Goal: Browse casually: Explore the website without a specific task or goal

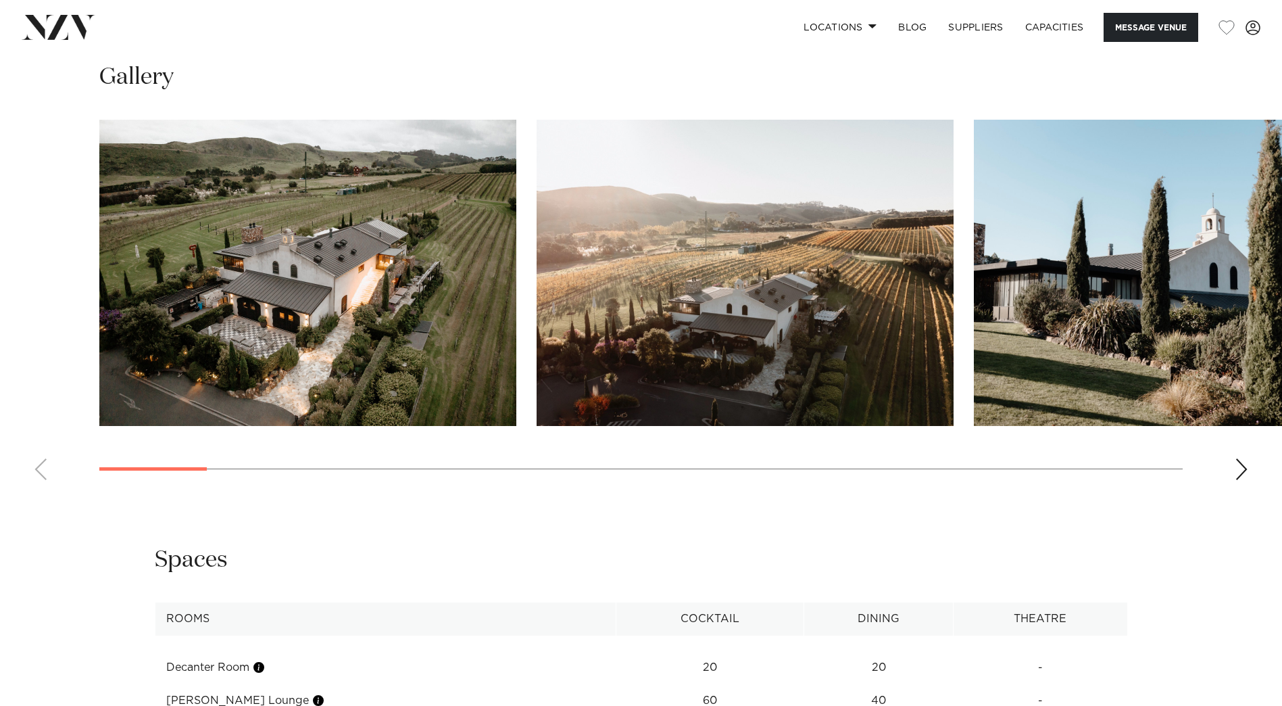
scroll to position [1352, 0]
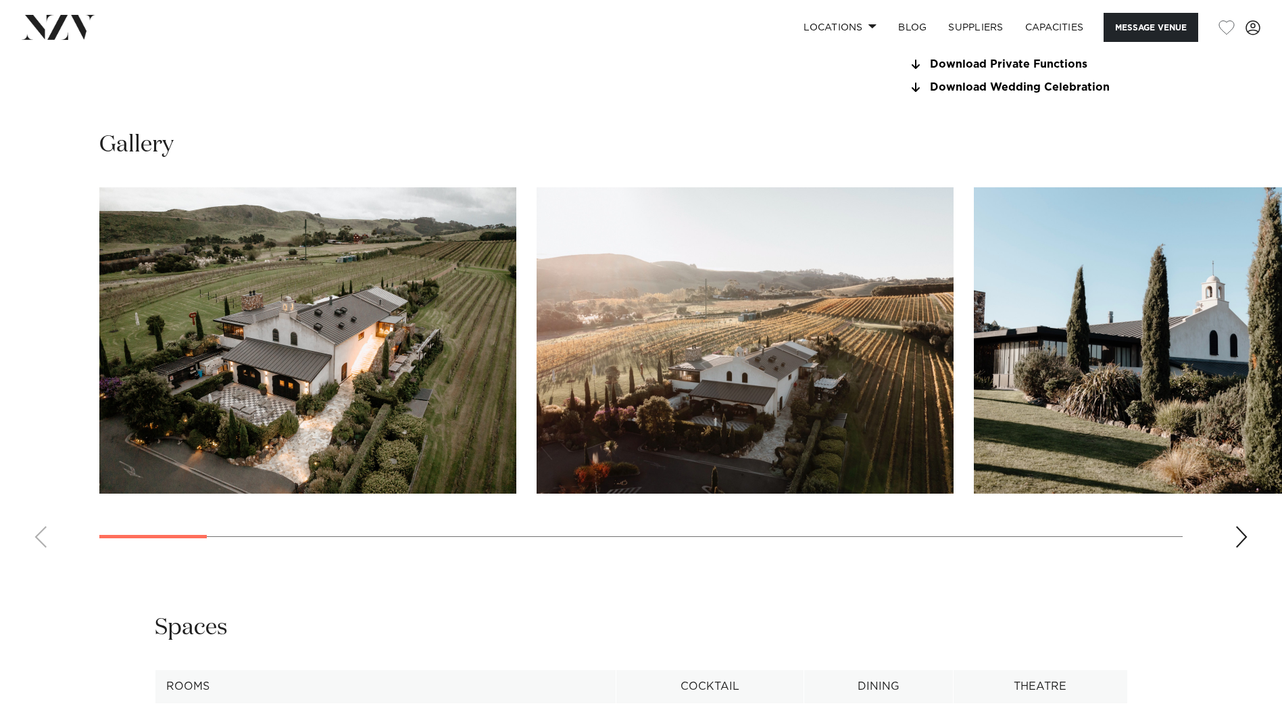
click at [1233, 537] on swiper-container at bounding box center [641, 372] width 1282 height 371
click at [1239, 537] on div "Next slide" at bounding box center [1242, 537] width 14 height 22
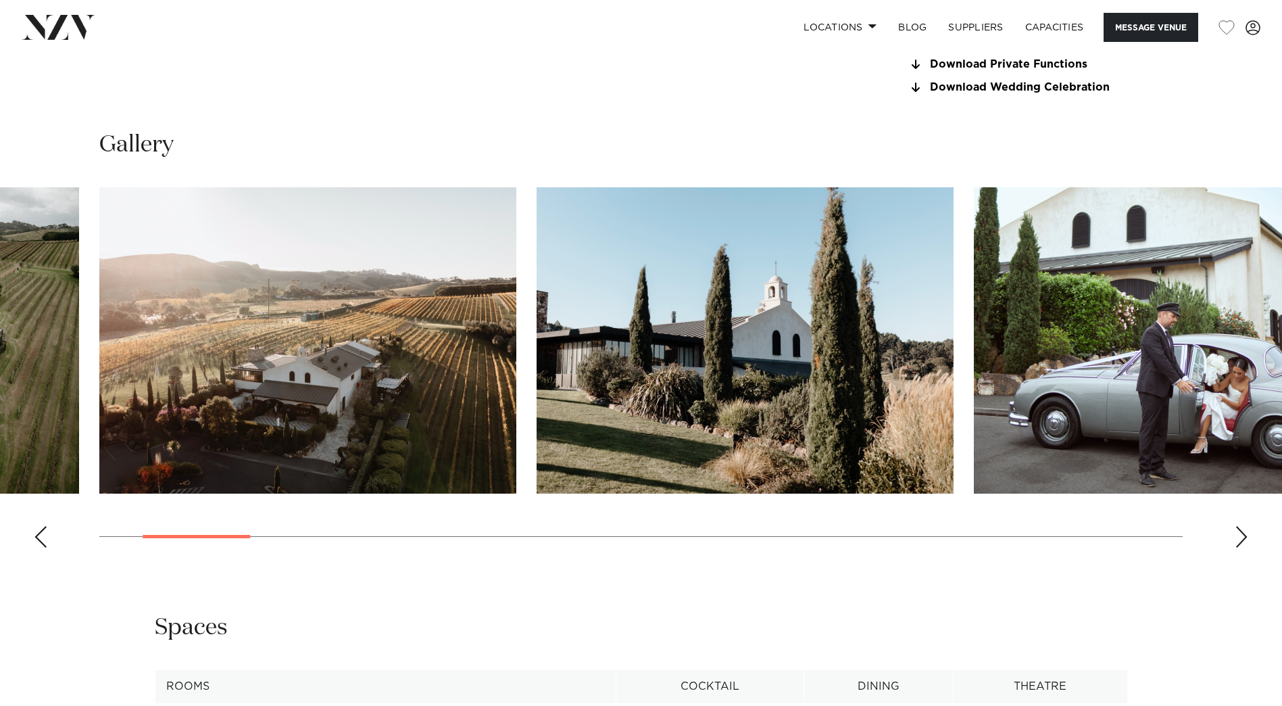
click at [1239, 537] on div "Next slide" at bounding box center [1242, 537] width 14 height 22
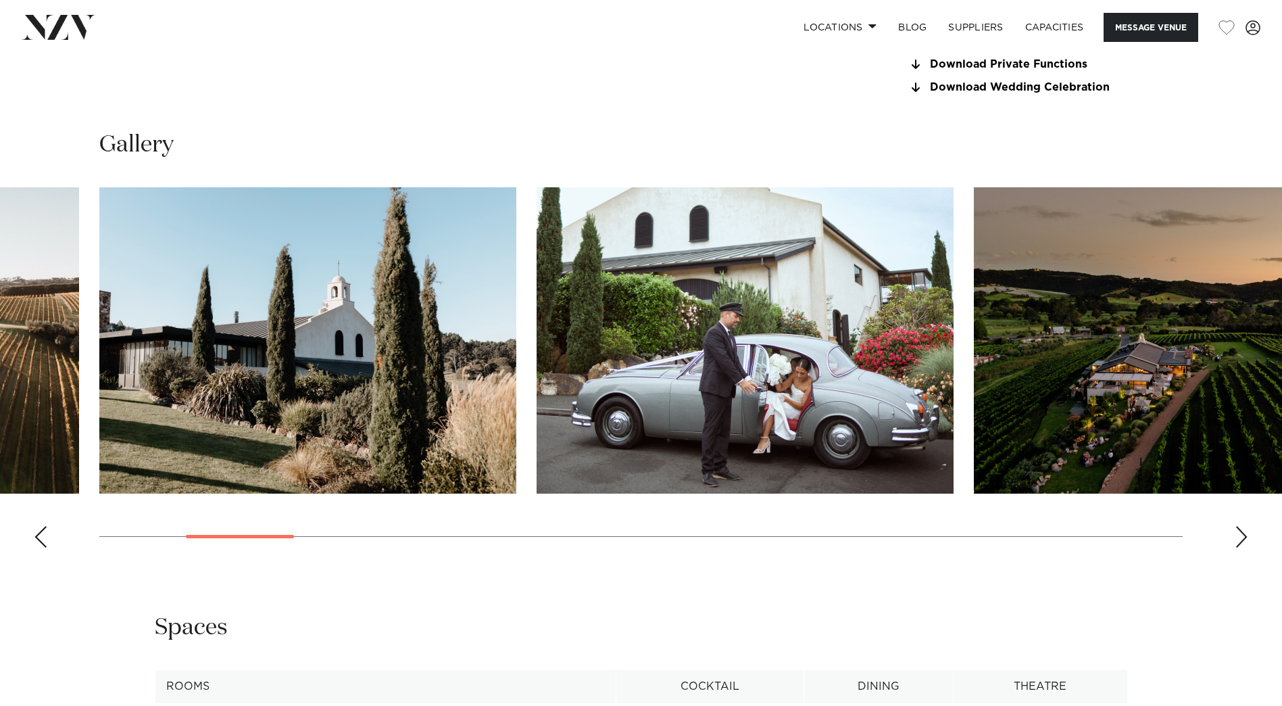
click at [1239, 537] on div "Next slide" at bounding box center [1242, 537] width 14 height 22
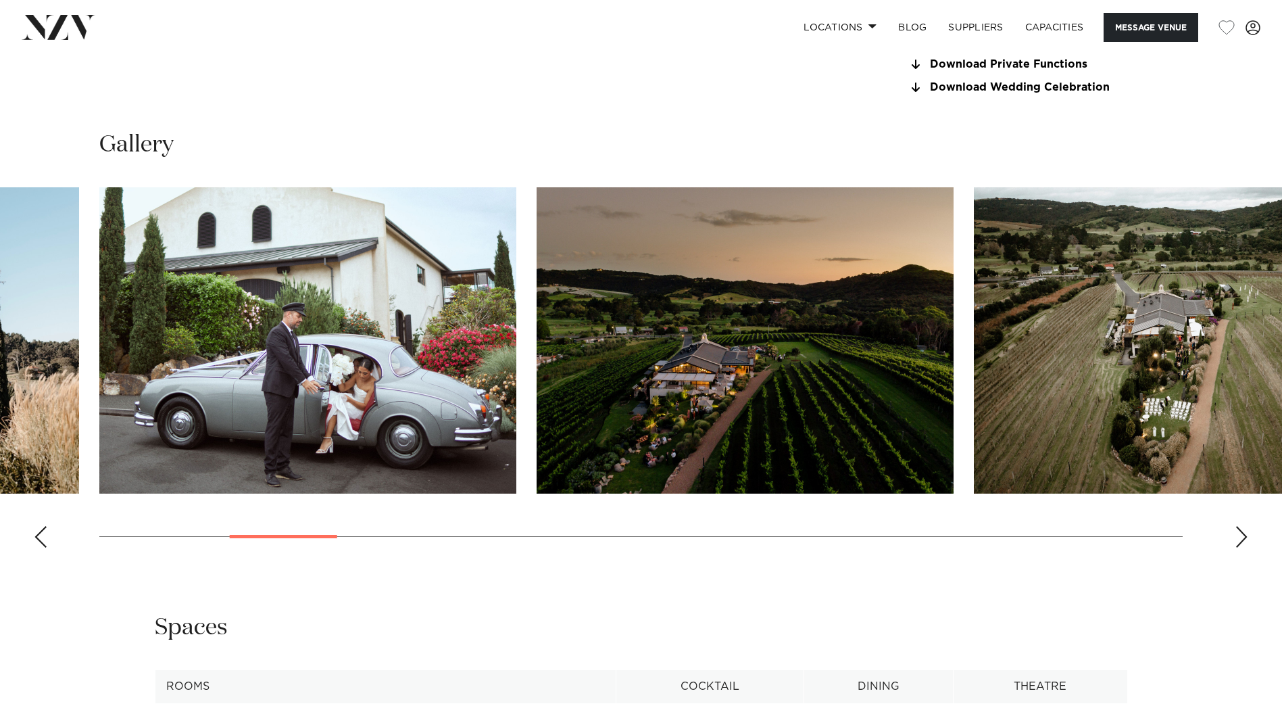
click at [1239, 537] on div "Next slide" at bounding box center [1242, 537] width 14 height 22
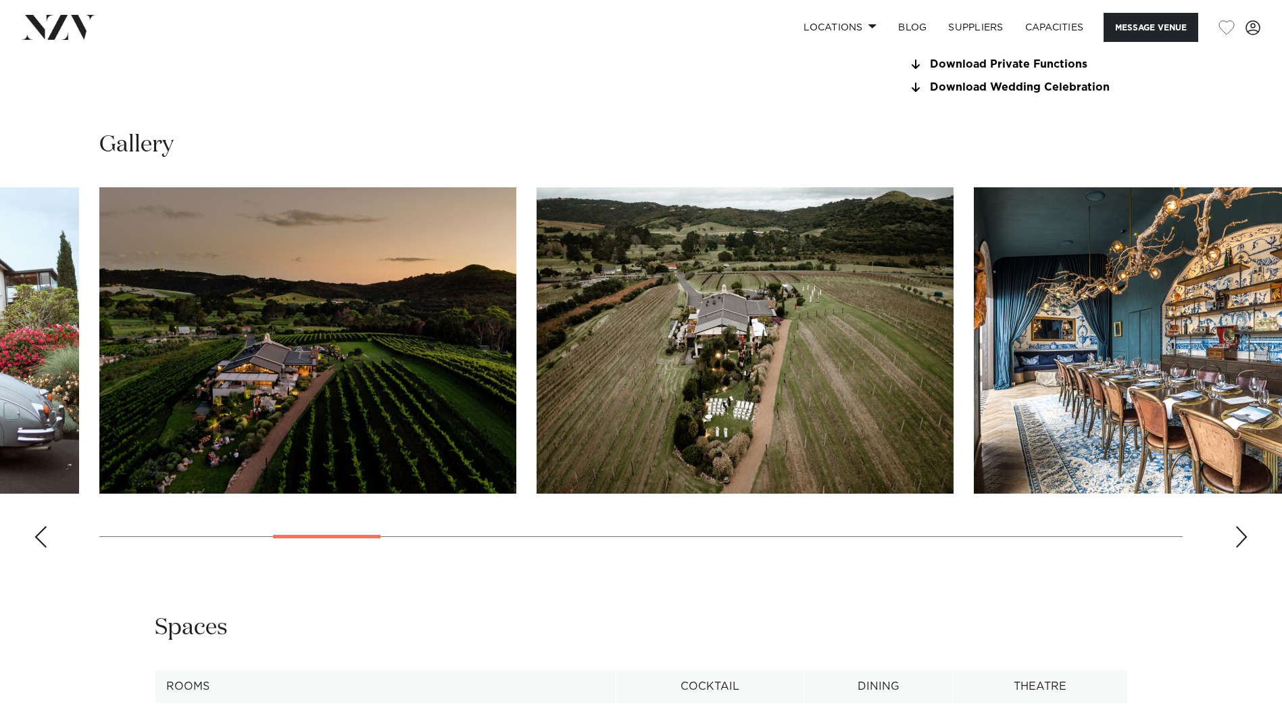
click at [1239, 537] on div "Next slide" at bounding box center [1242, 537] width 14 height 22
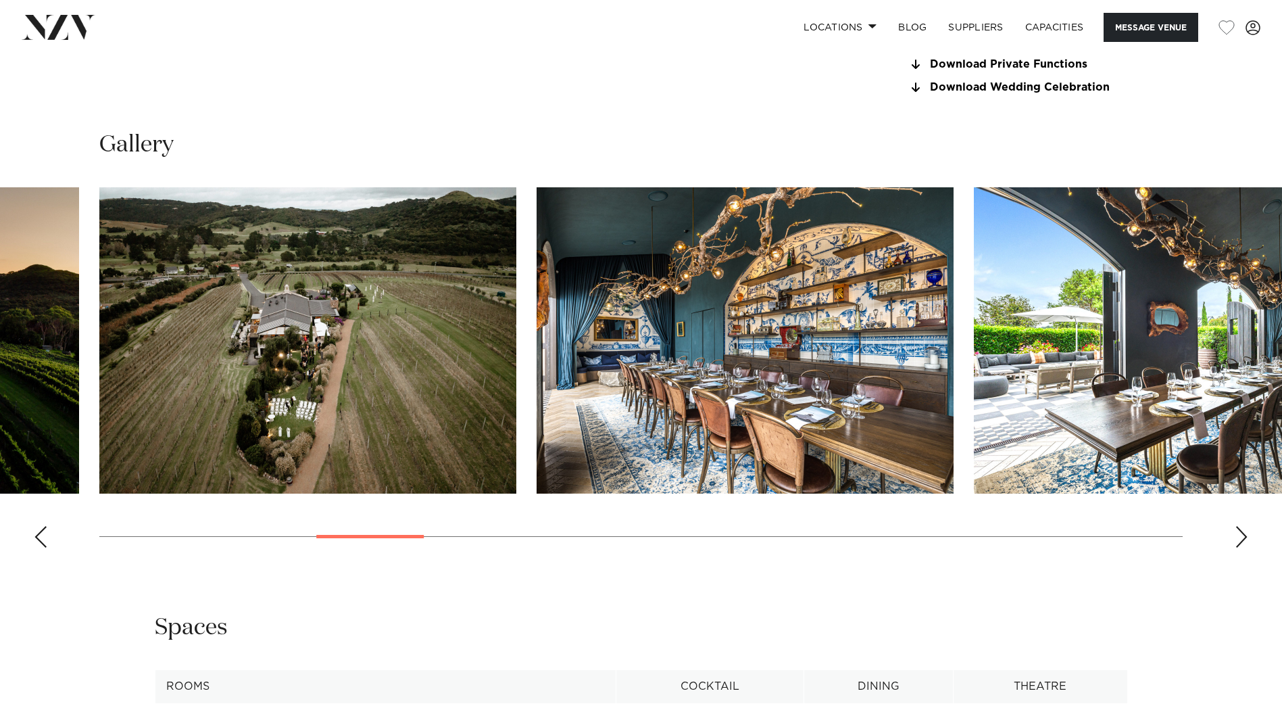
click at [1239, 537] on div "Next slide" at bounding box center [1242, 537] width 14 height 22
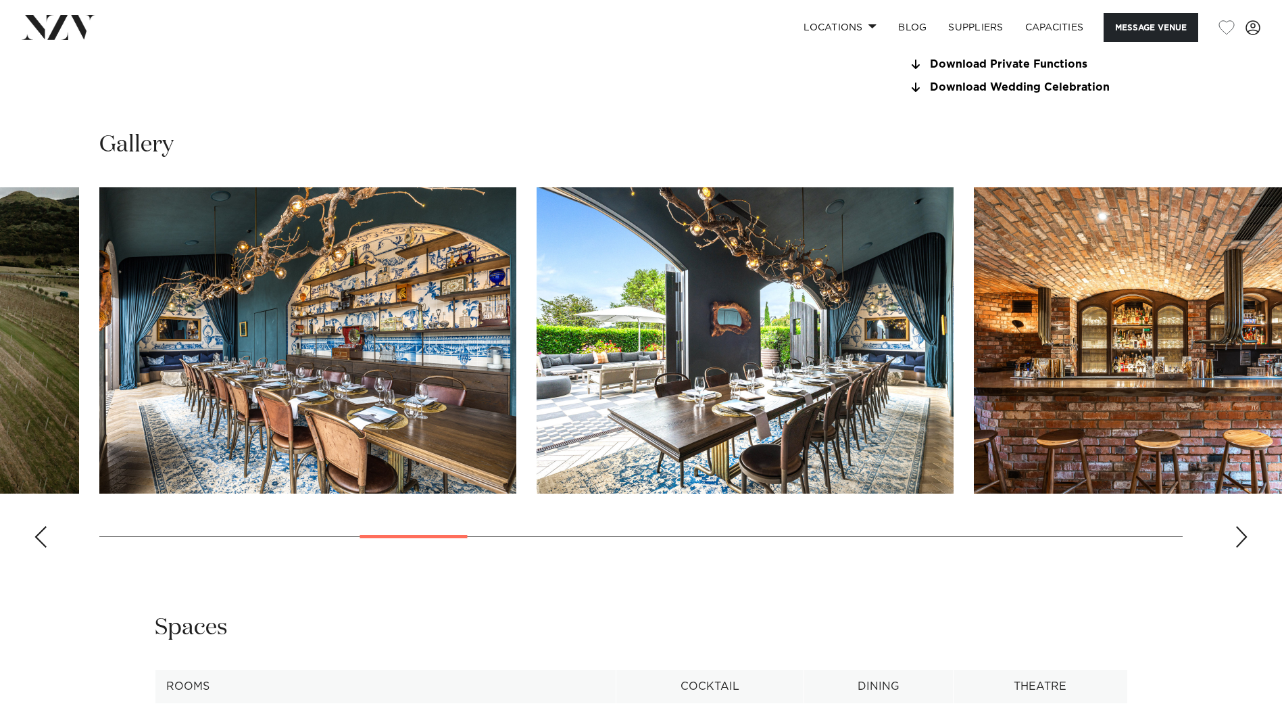
click at [1239, 537] on div "Next slide" at bounding box center [1242, 537] width 14 height 22
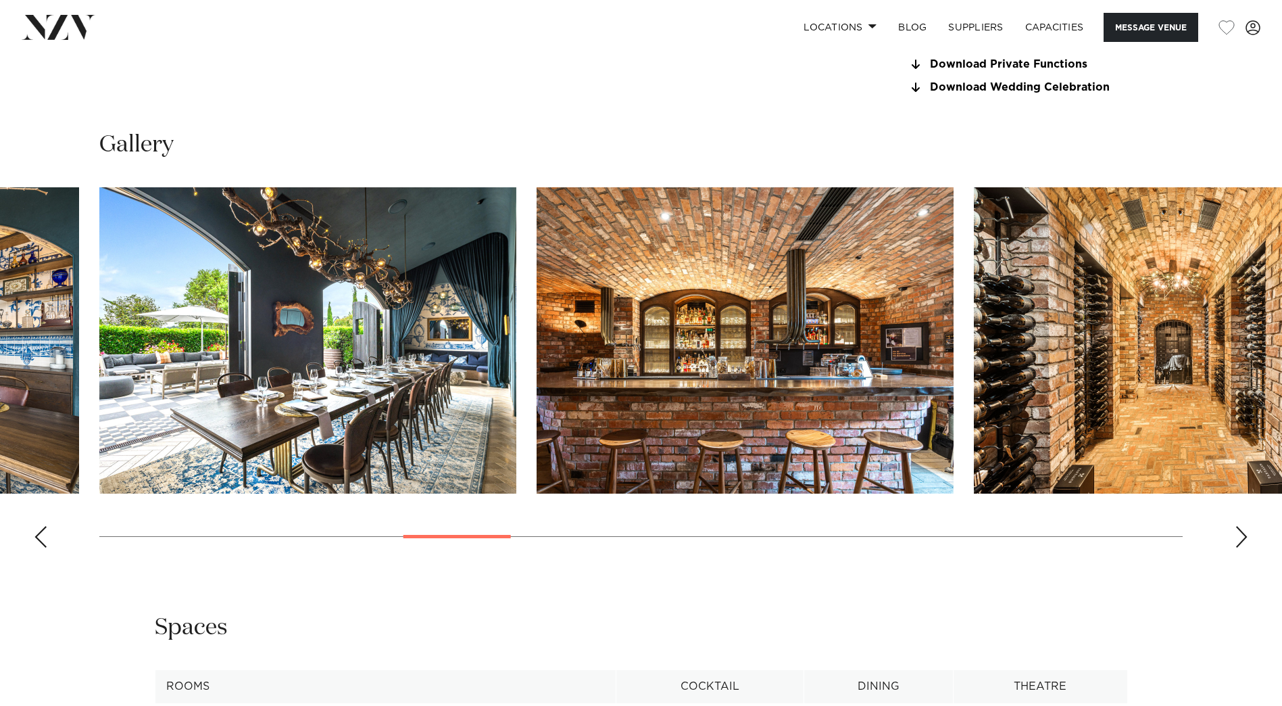
click at [1239, 537] on div "Next slide" at bounding box center [1242, 537] width 14 height 22
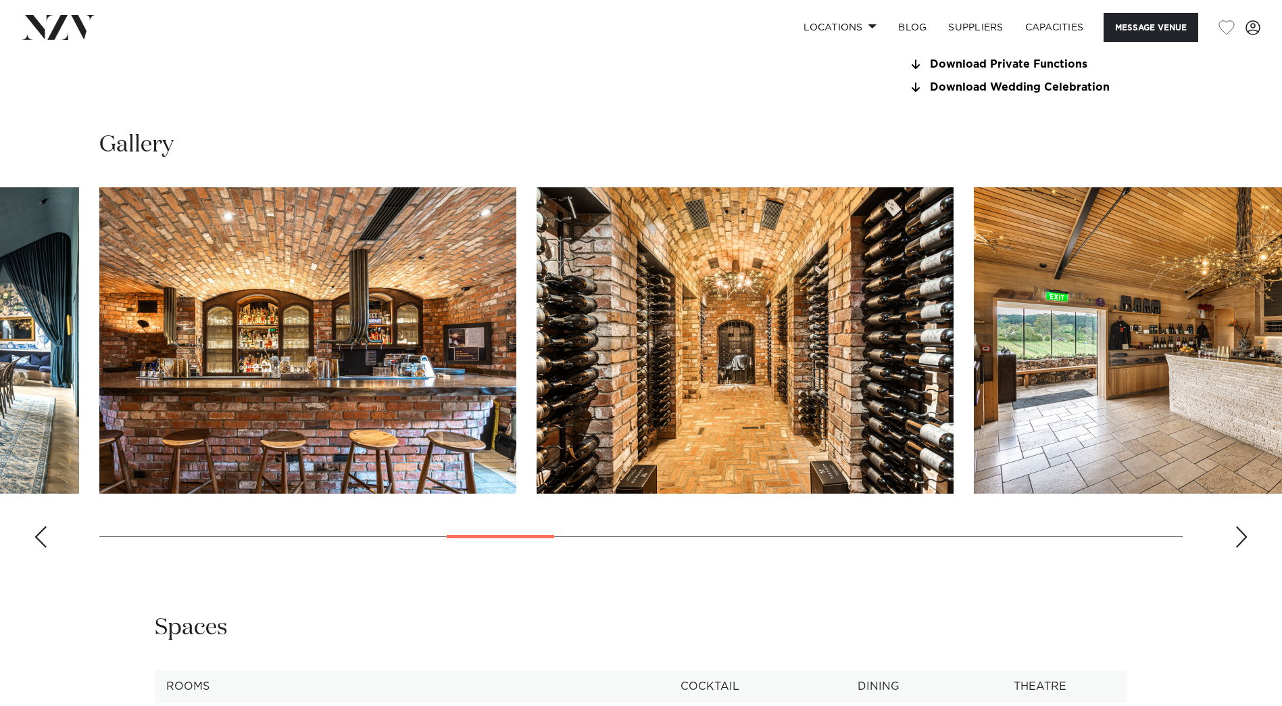
click at [1239, 537] on div "Next slide" at bounding box center [1242, 537] width 14 height 22
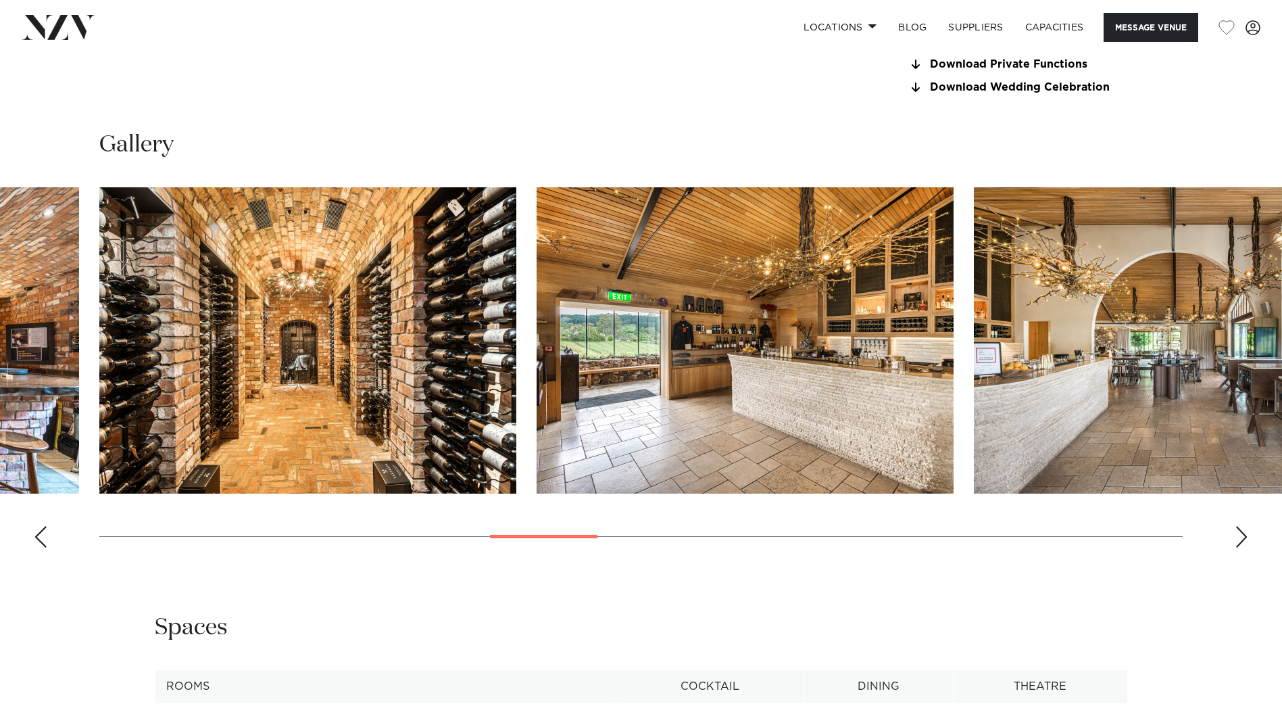
click at [1239, 537] on div "Next slide" at bounding box center [1242, 537] width 14 height 22
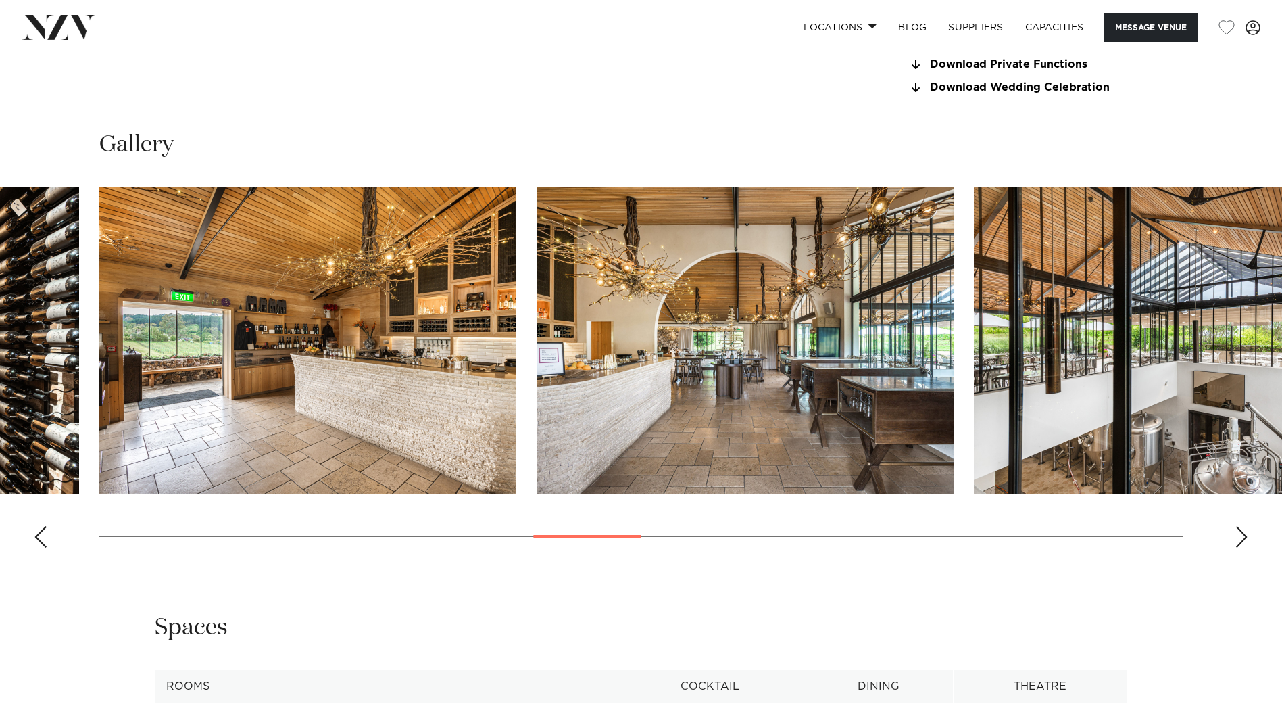
click at [1239, 537] on div "Next slide" at bounding box center [1242, 537] width 14 height 22
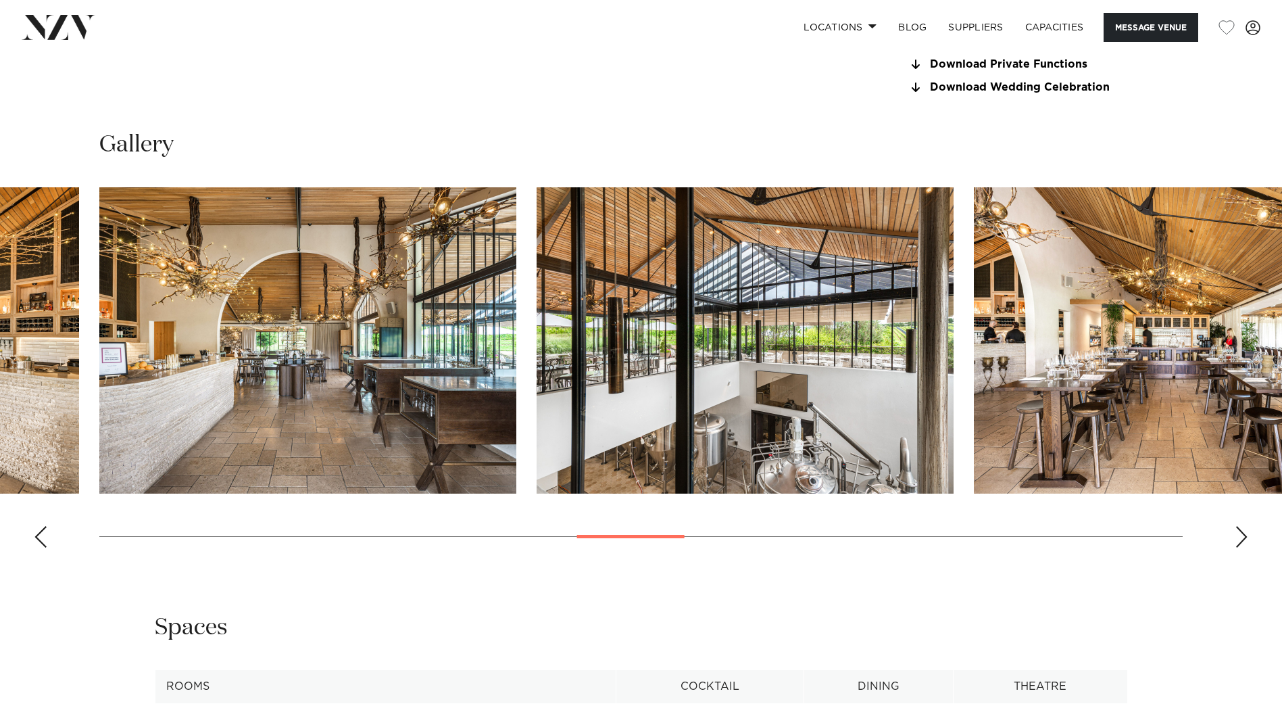
click at [1239, 537] on div "Next slide" at bounding box center [1242, 537] width 14 height 22
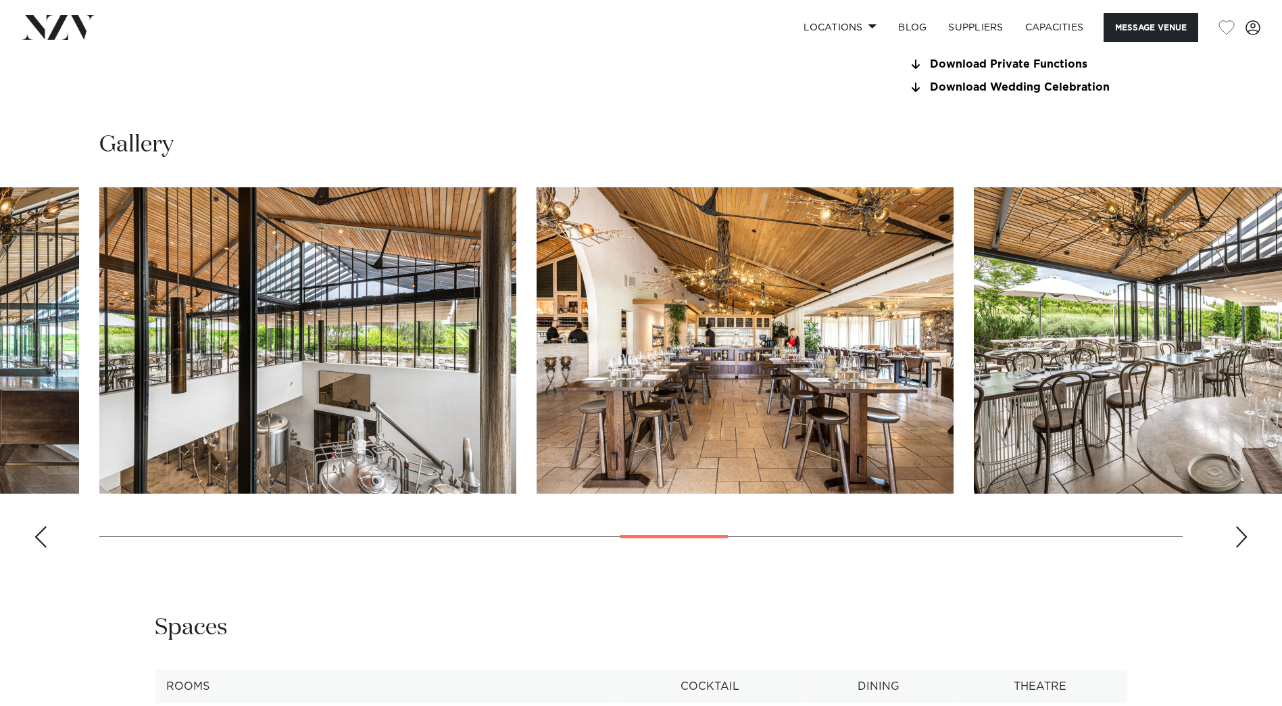
click at [1239, 537] on div "Next slide" at bounding box center [1242, 537] width 14 height 22
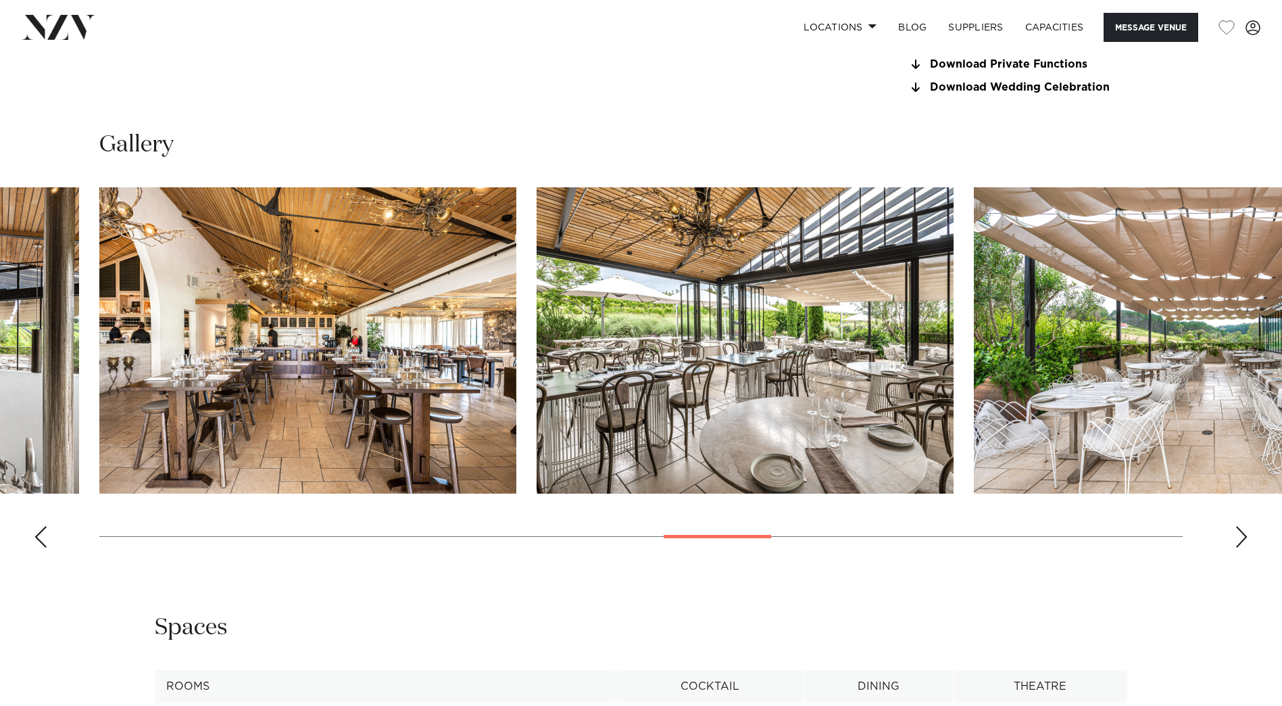
click at [1239, 537] on div "Next slide" at bounding box center [1242, 537] width 14 height 22
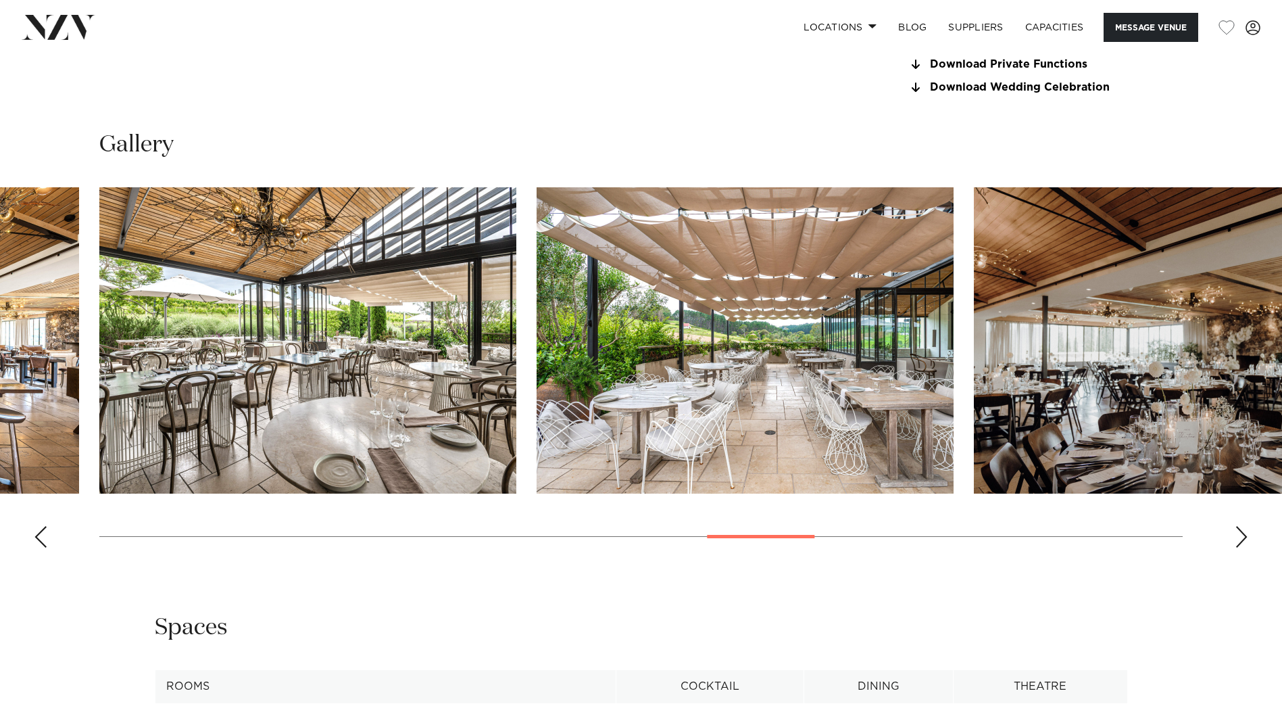
click at [1239, 537] on div "Next slide" at bounding box center [1242, 537] width 14 height 22
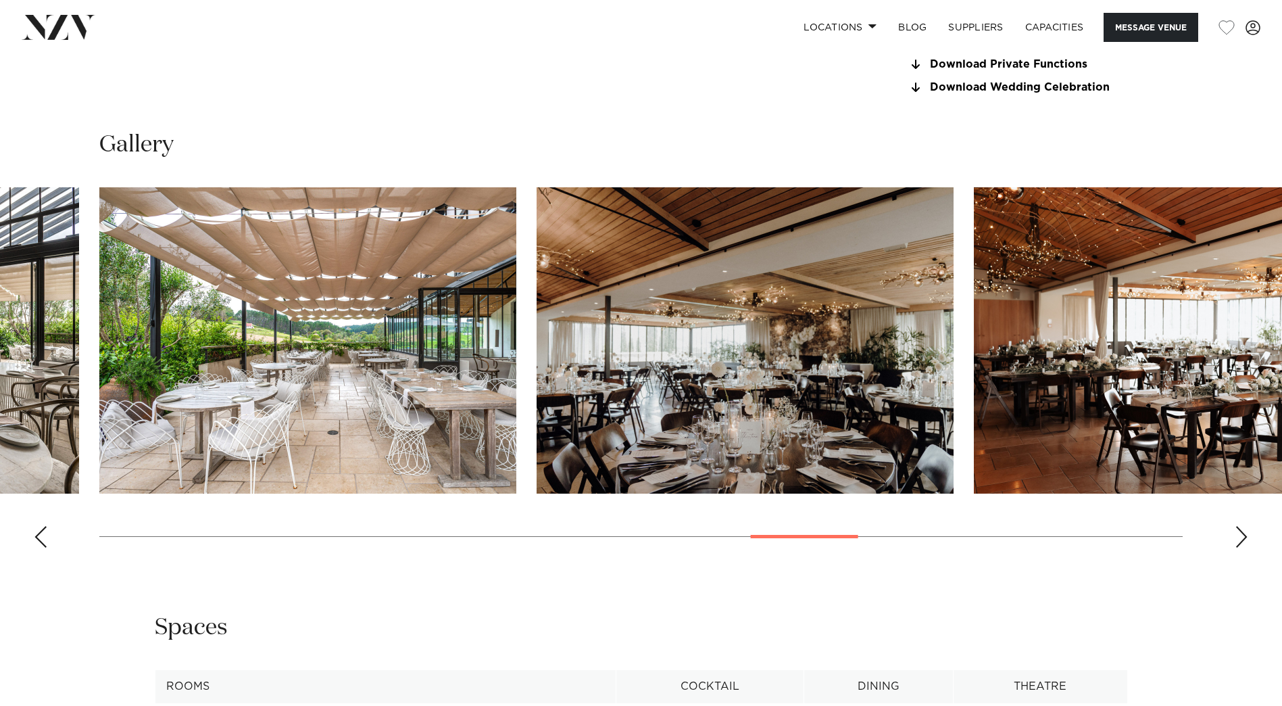
click at [1239, 537] on div "Next slide" at bounding box center [1242, 537] width 14 height 22
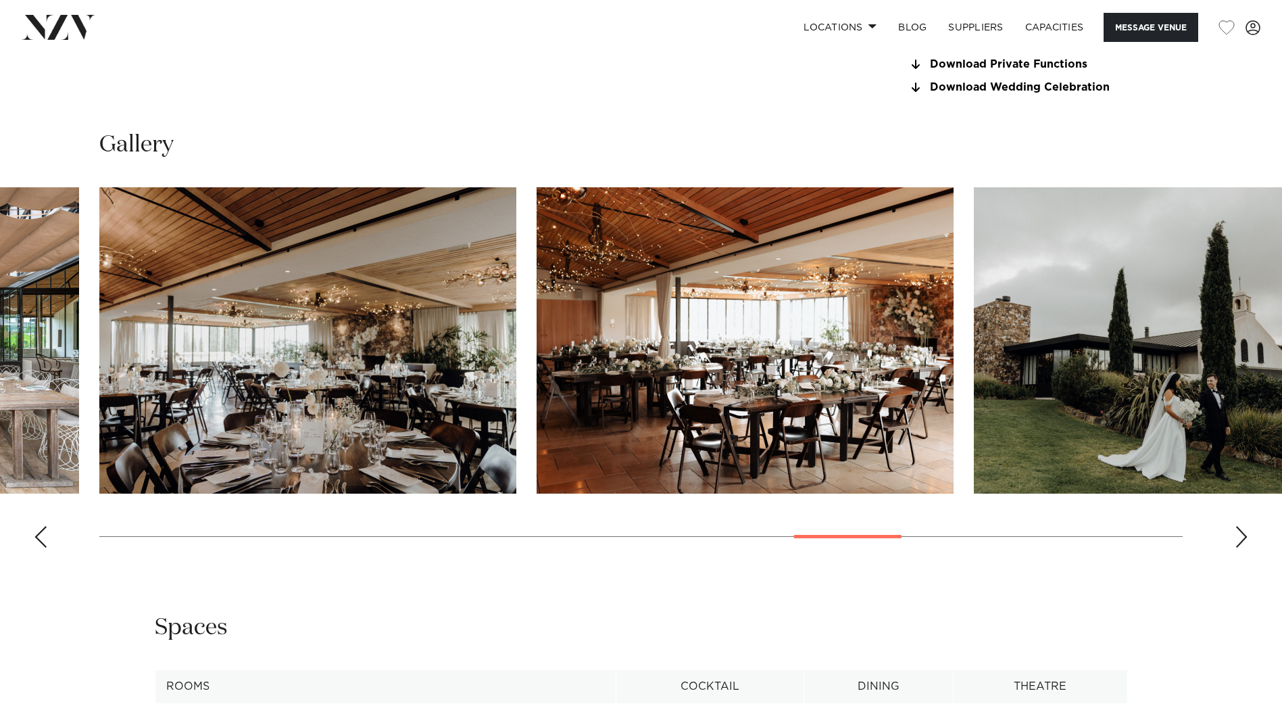
click at [1239, 537] on div "Next slide" at bounding box center [1242, 537] width 14 height 22
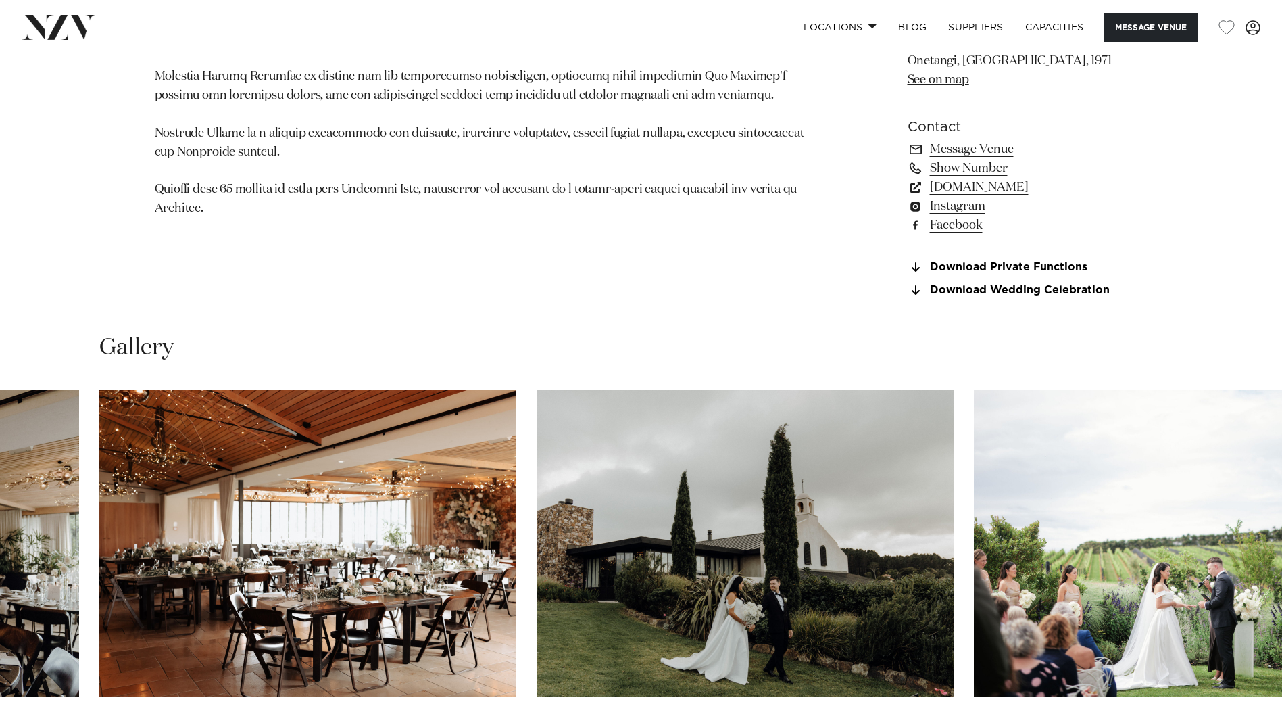
scroll to position [1487, 0]
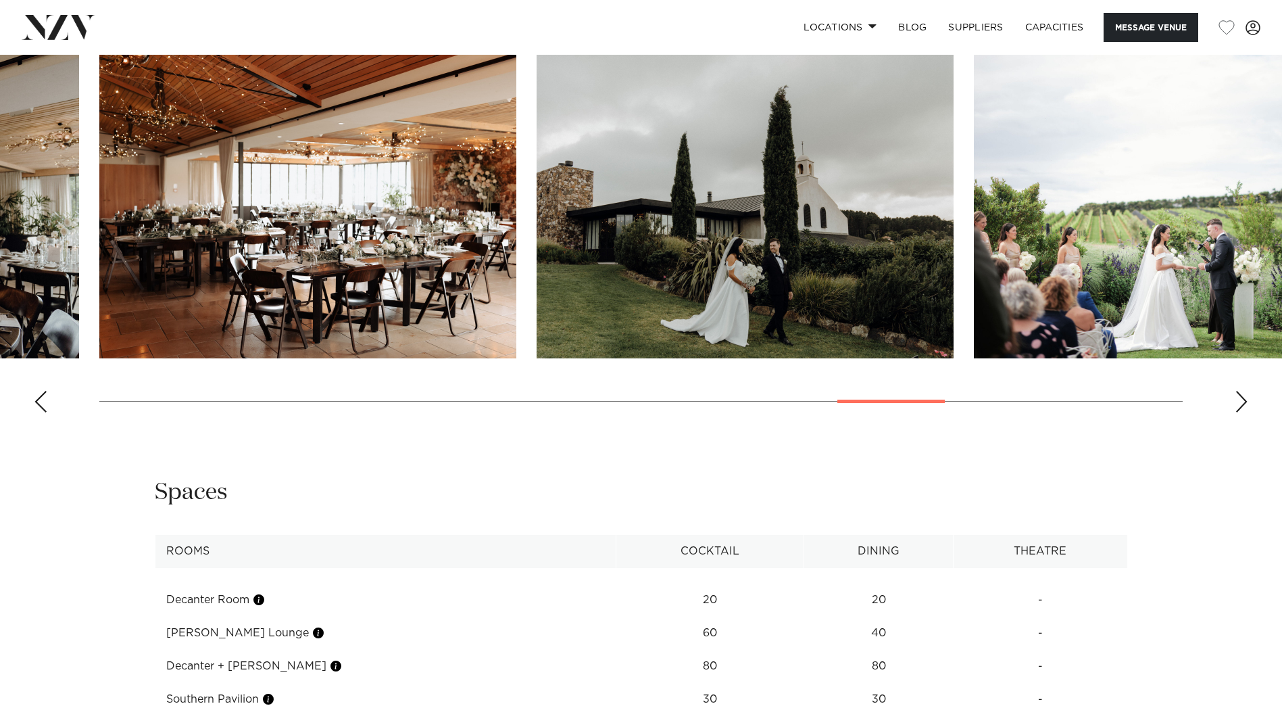
click at [1237, 402] on div "Next slide" at bounding box center [1242, 402] width 14 height 22
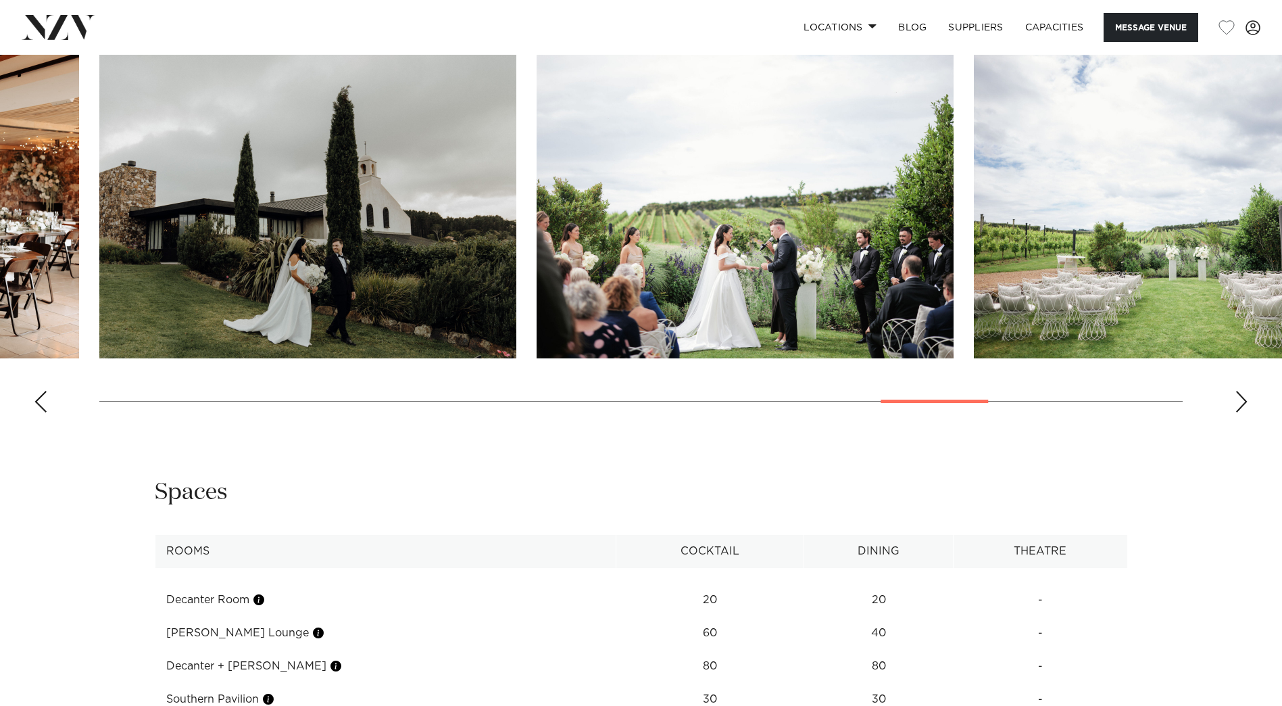
click at [1237, 402] on div "Next slide" at bounding box center [1242, 402] width 14 height 22
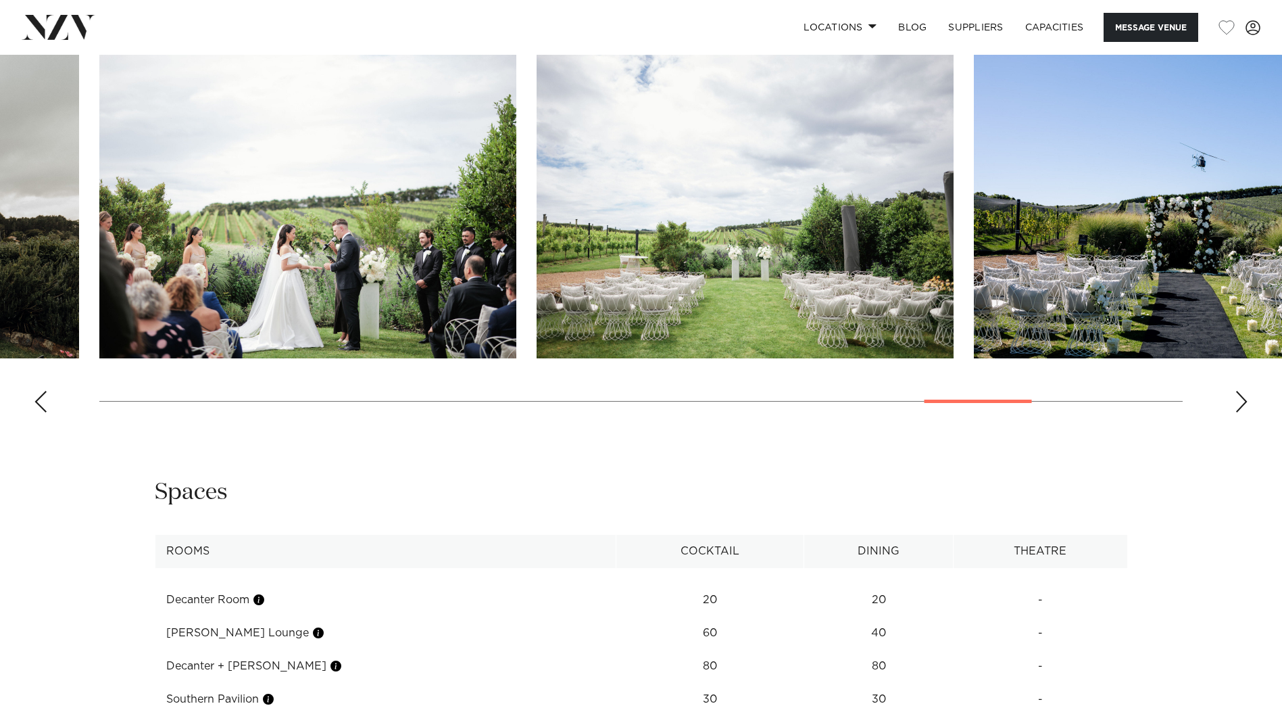
click at [1237, 402] on div "Next slide" at bounding box center [1242, 402] width 14 height 22
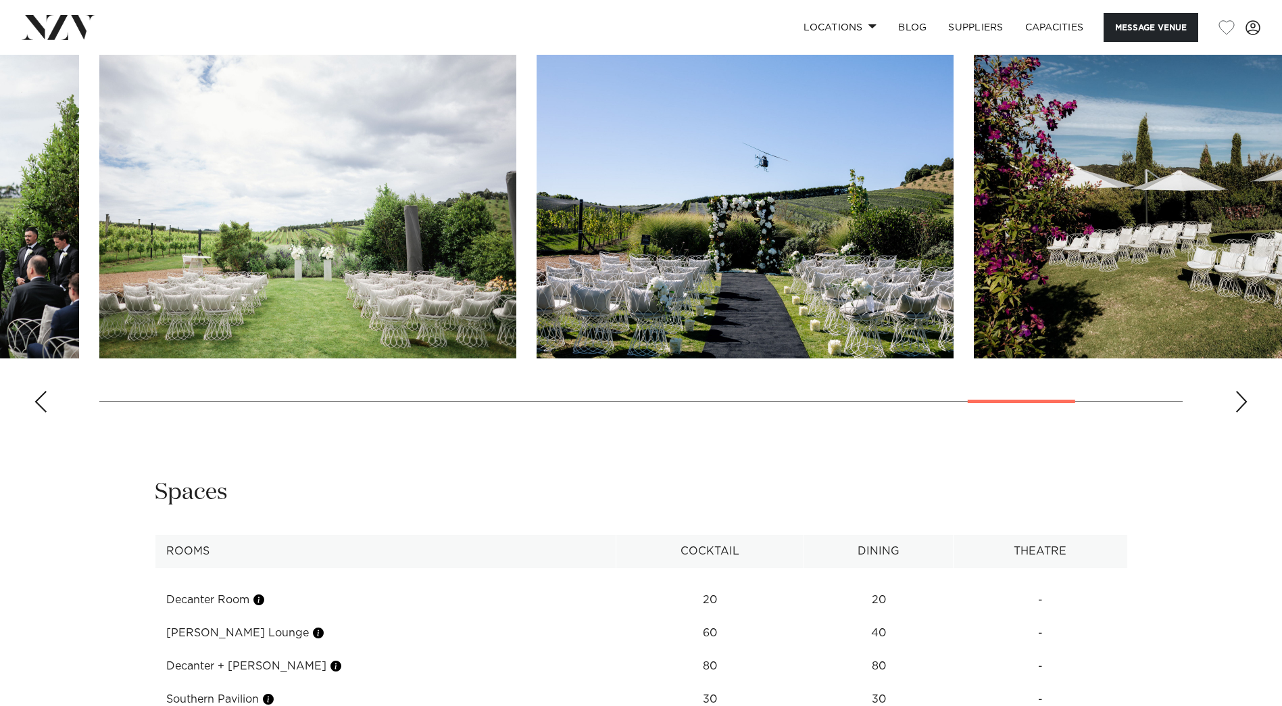
click at [1237, 402] on div "Next slide" at bounding box center [1242, 402] width 14 height 22
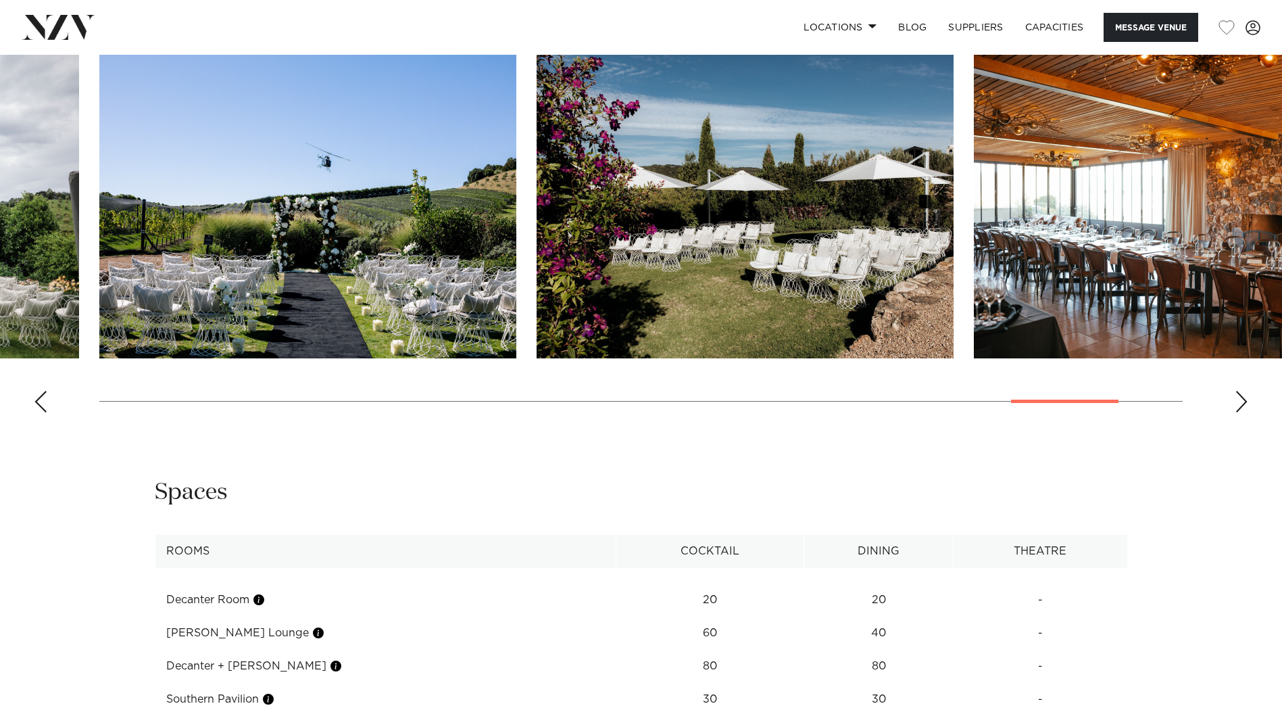
click at [1237, 402] on div "Next slide" at bounding box center [1242, 402] width 14 height 22
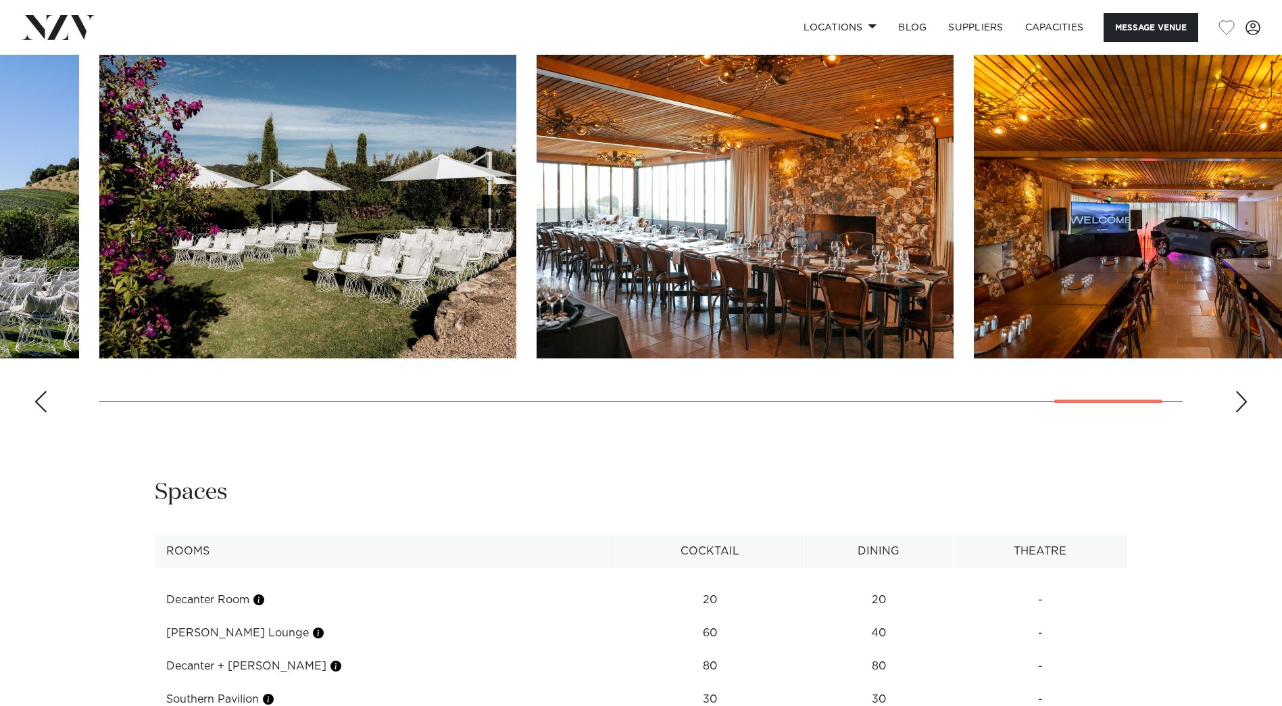
click at [1237, 402] on div "Next slide" at bounding box center [1242, 402] width 14 height 22
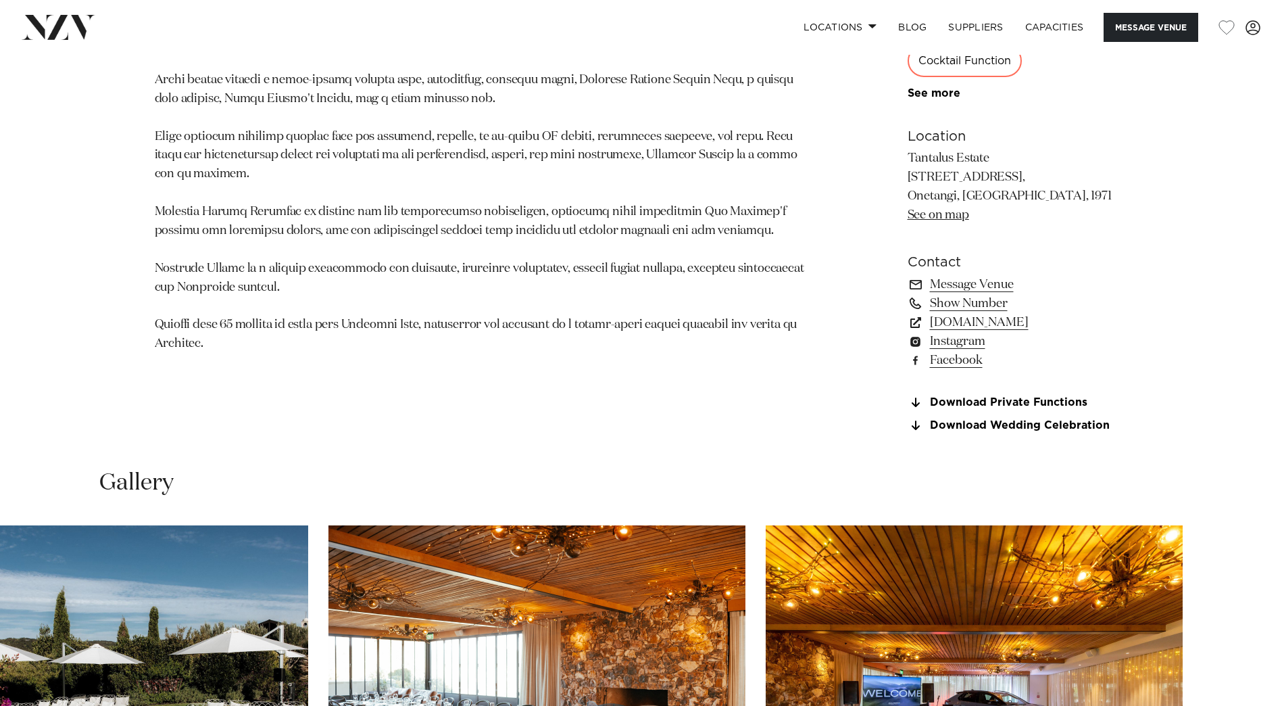
scroll to position [676, 0]
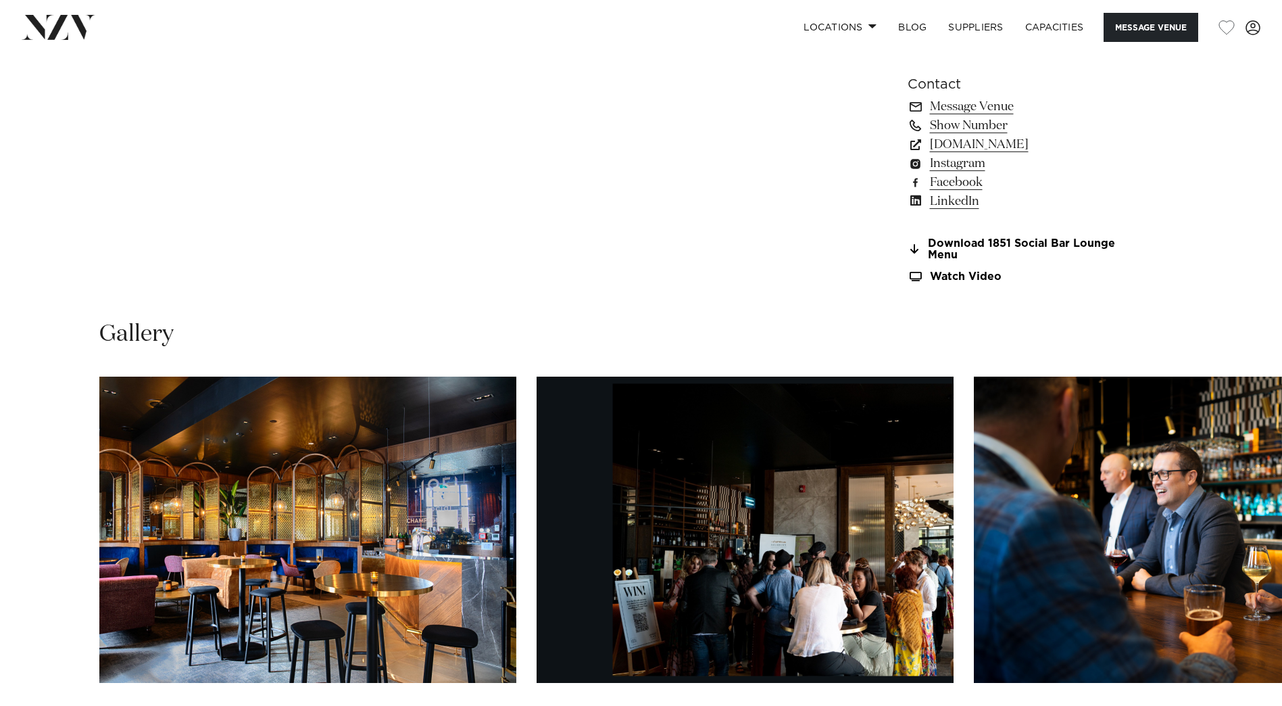
scroll to position [1420, 0]
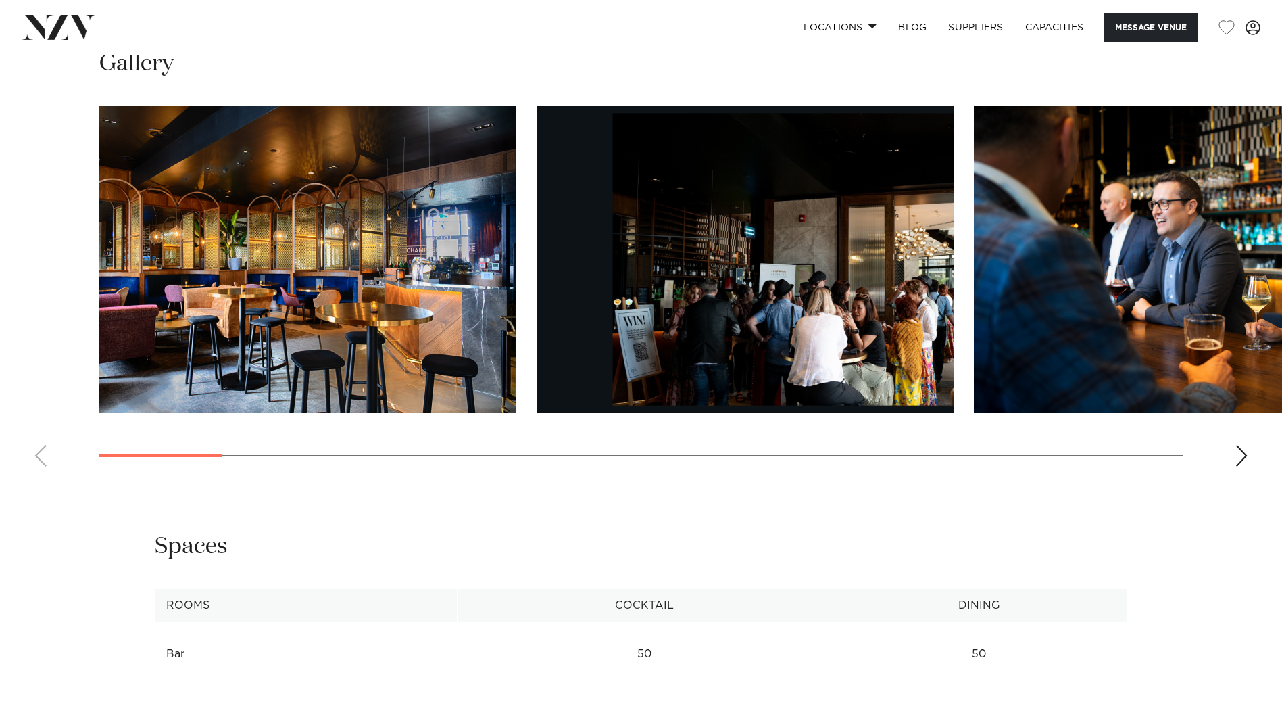
click at [1245, 456] on div "Next slide" at bounding box center [1242, 456] width 14 height 22
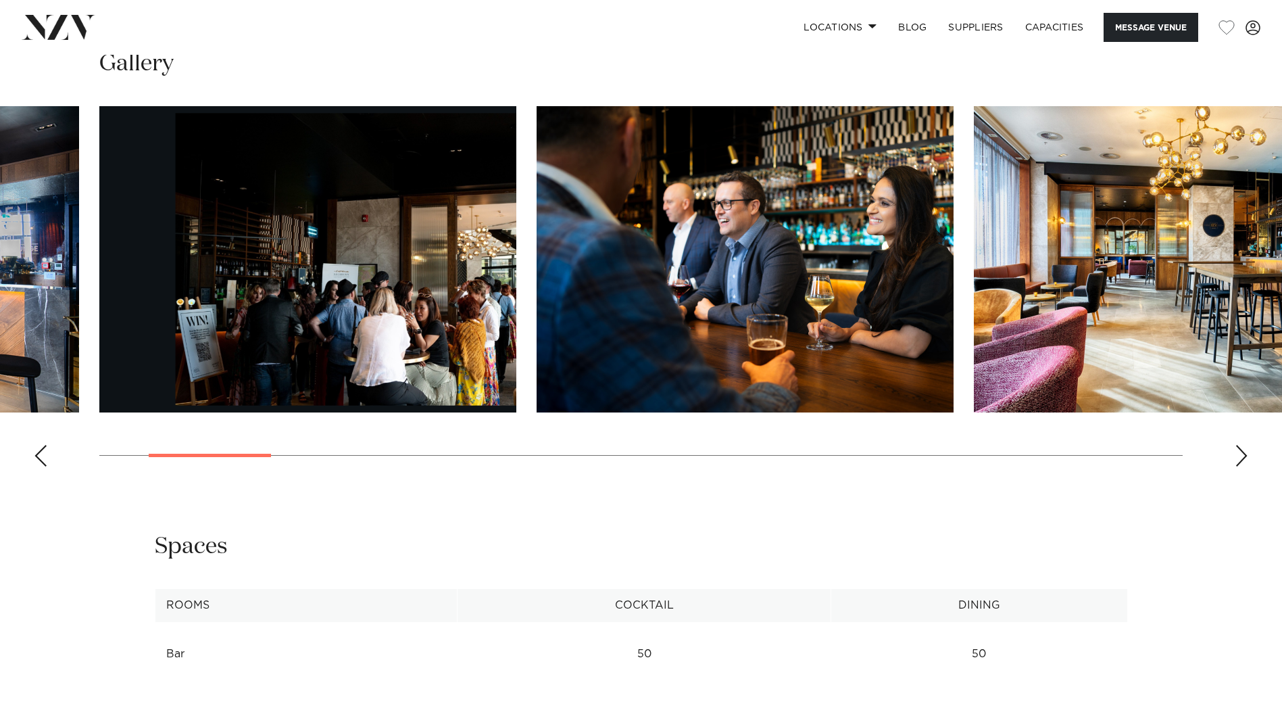
click at [1245, 459] on div "Next slide" at bounding box center [1242, 456] width 14 height 22
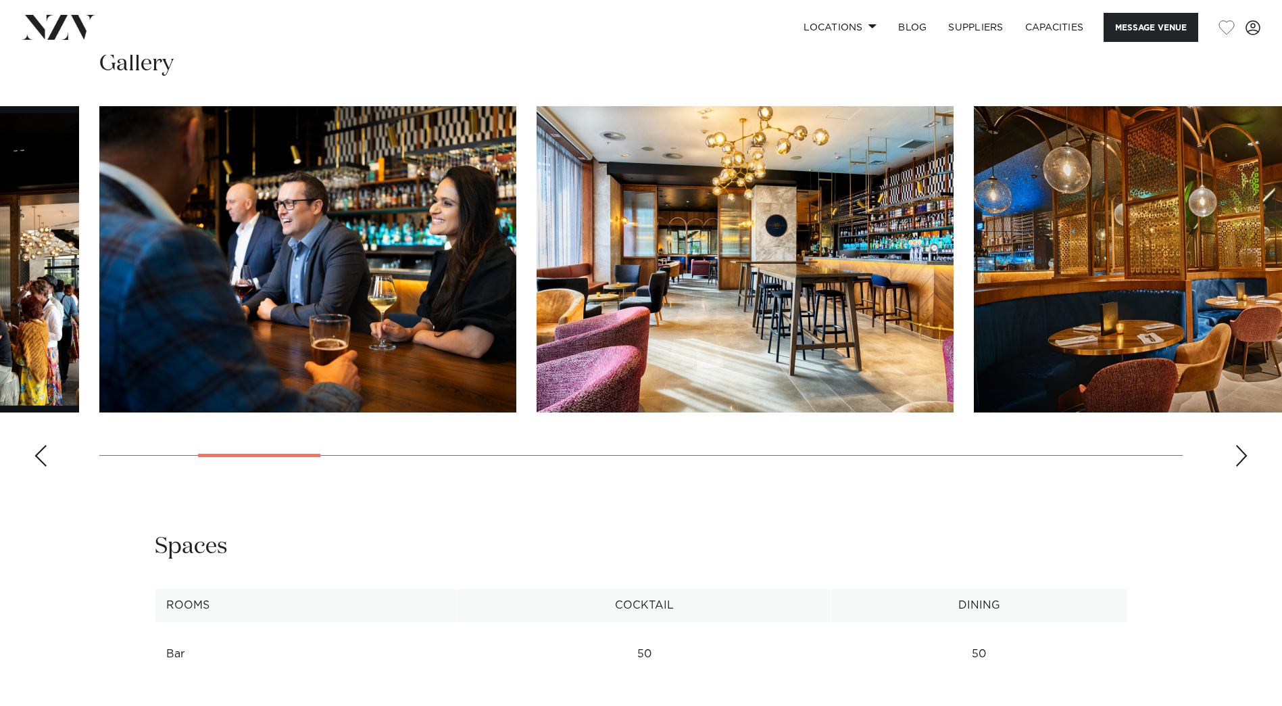
click at [1245, 459] on div "Next slide" at bounding box center [1242, 456] width 14 height 22
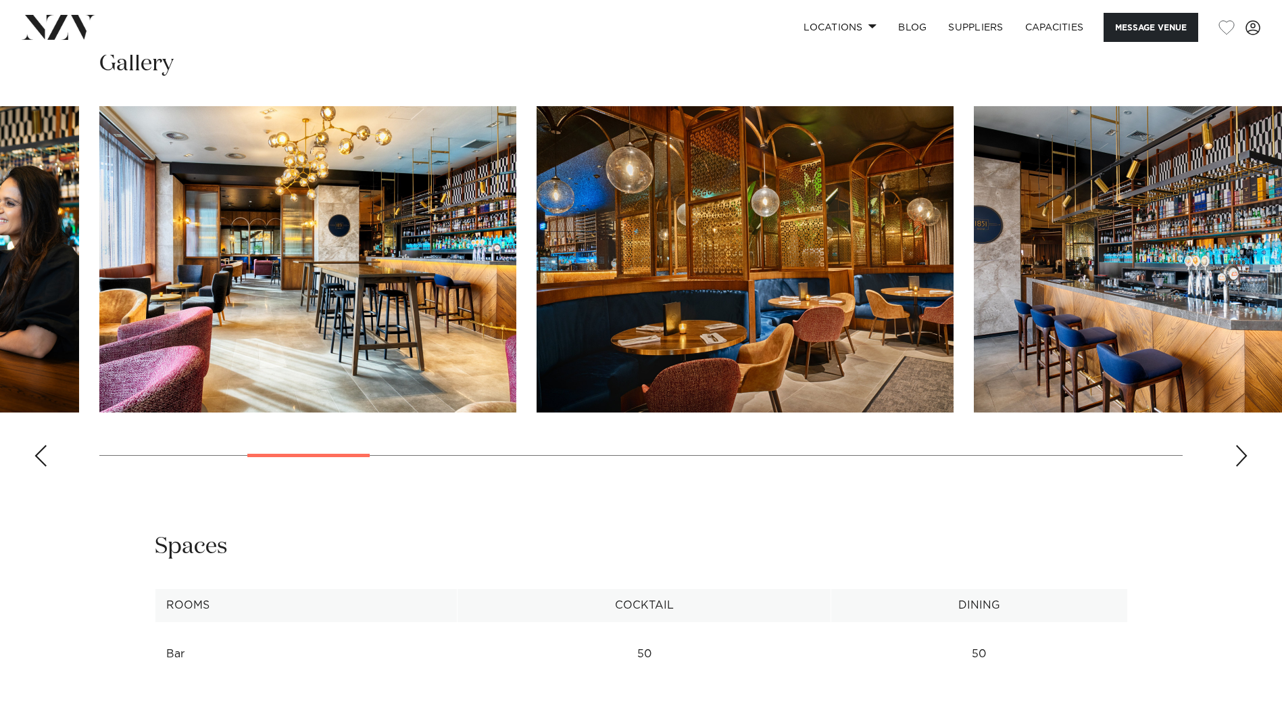
click at [1245, 460] on div "Next slide" at bounding box center [1242, 456] width 14 height 22
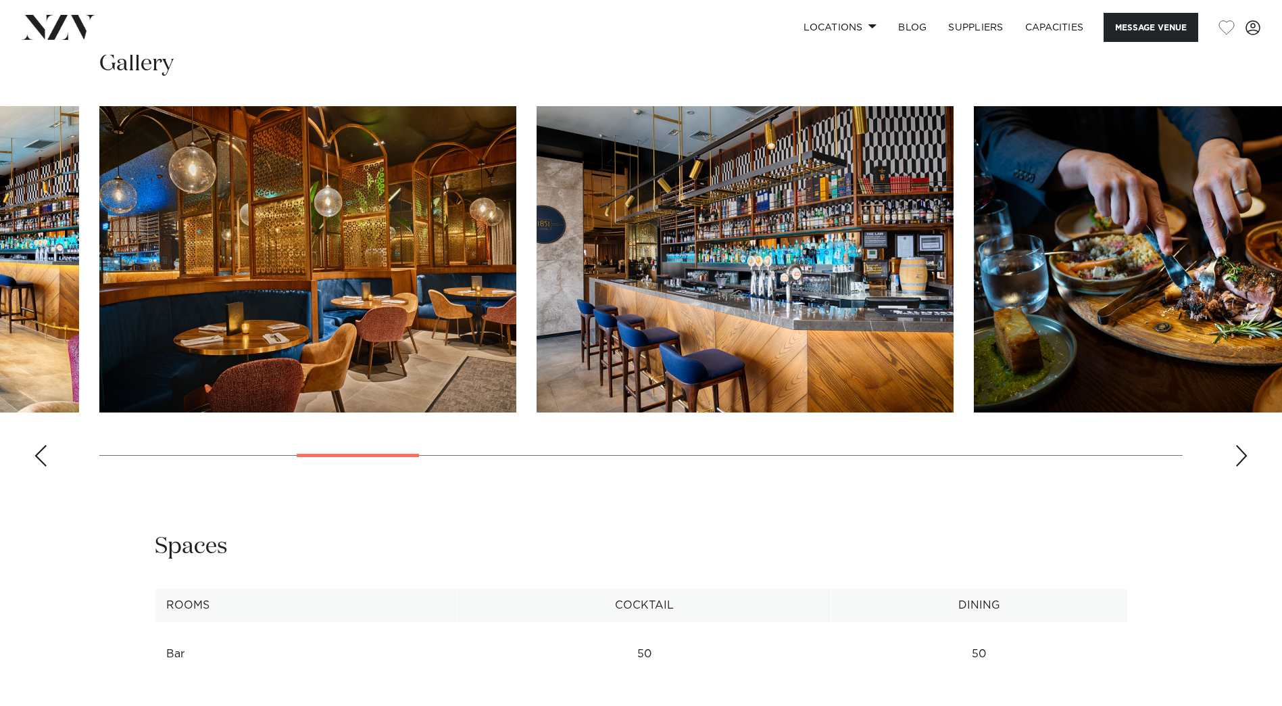
click at [1245, 460] on div "Next slide" at bounding box center [1242, 456] width 14 height 22
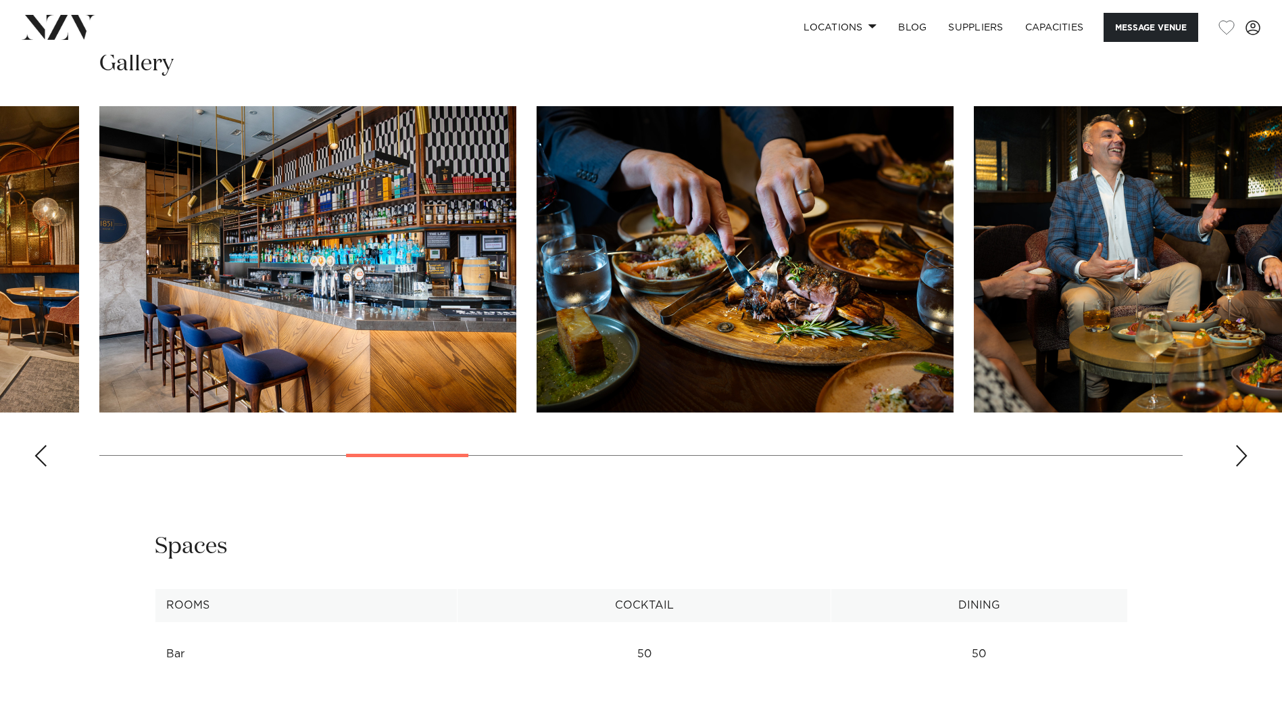
click at [1245, 460] on div "Next slide" at bounding box center [1242, 456] width 14 height 22
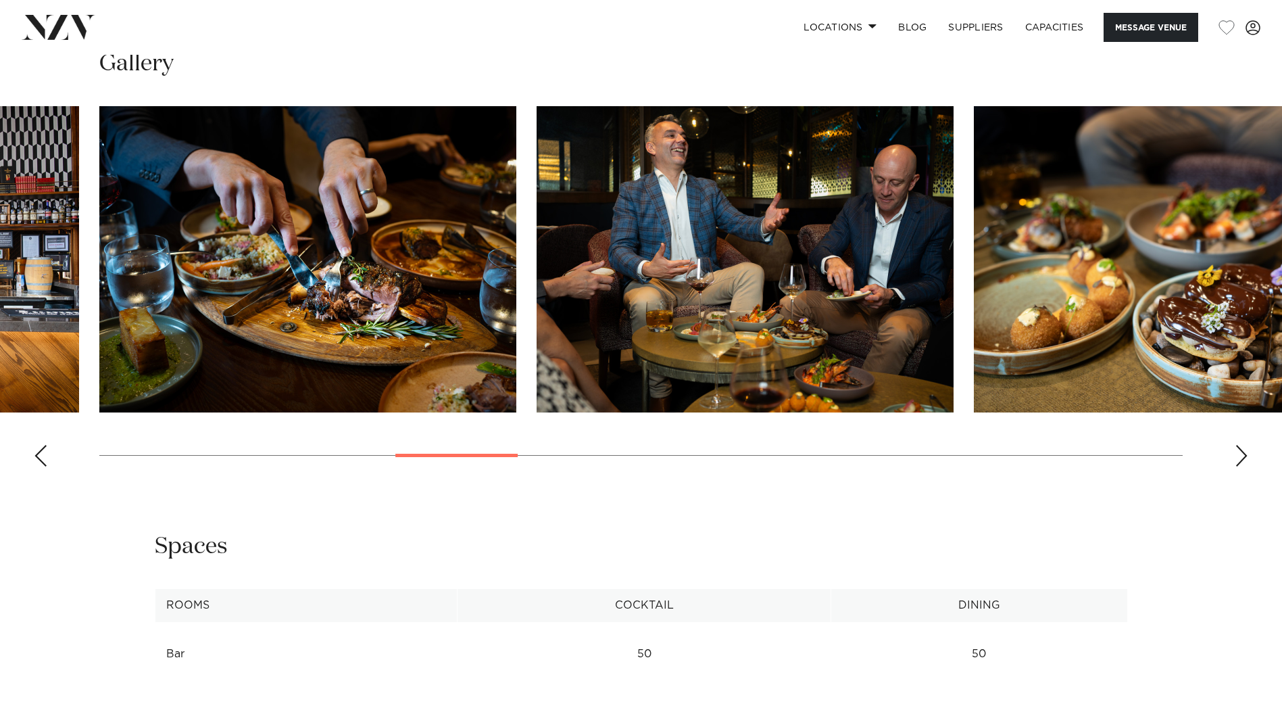
click at [1245, 460] on div "Next slide" at bounding box center [1242, 456] width 14 height 22
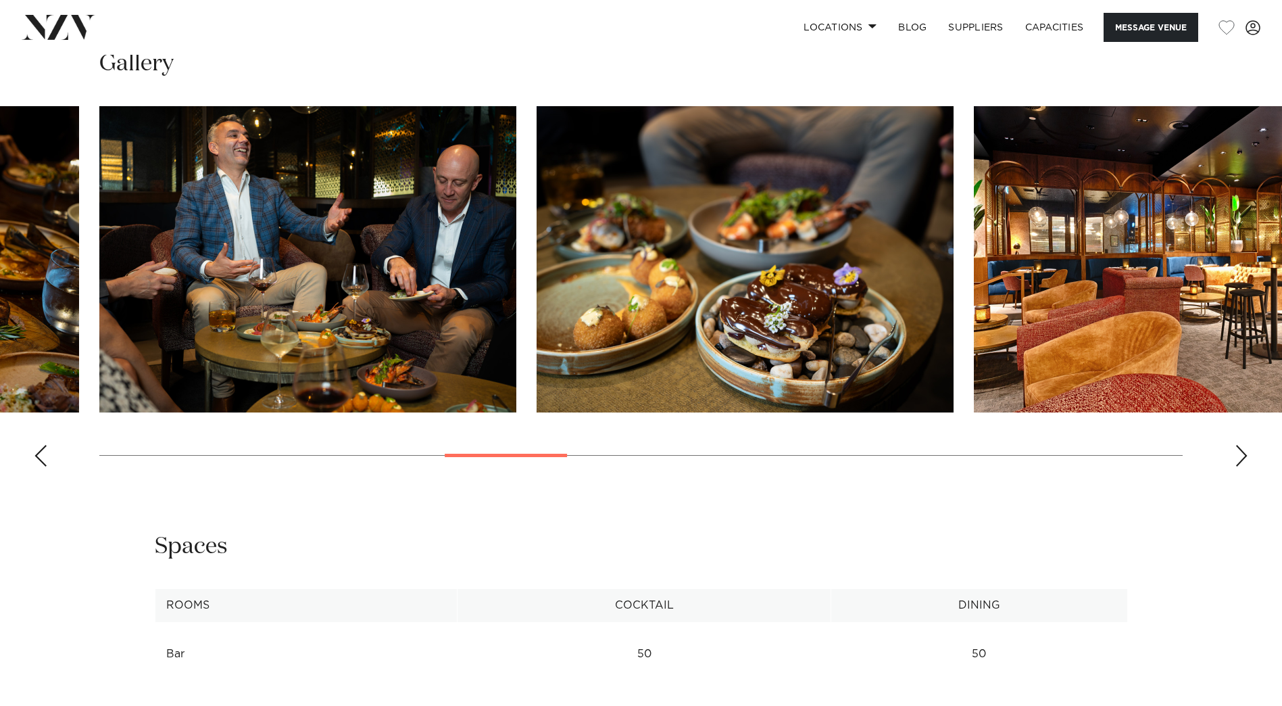
click at [1245, 460] on div "Next slide" at bounding box center [1242, 456] width 14 height 22
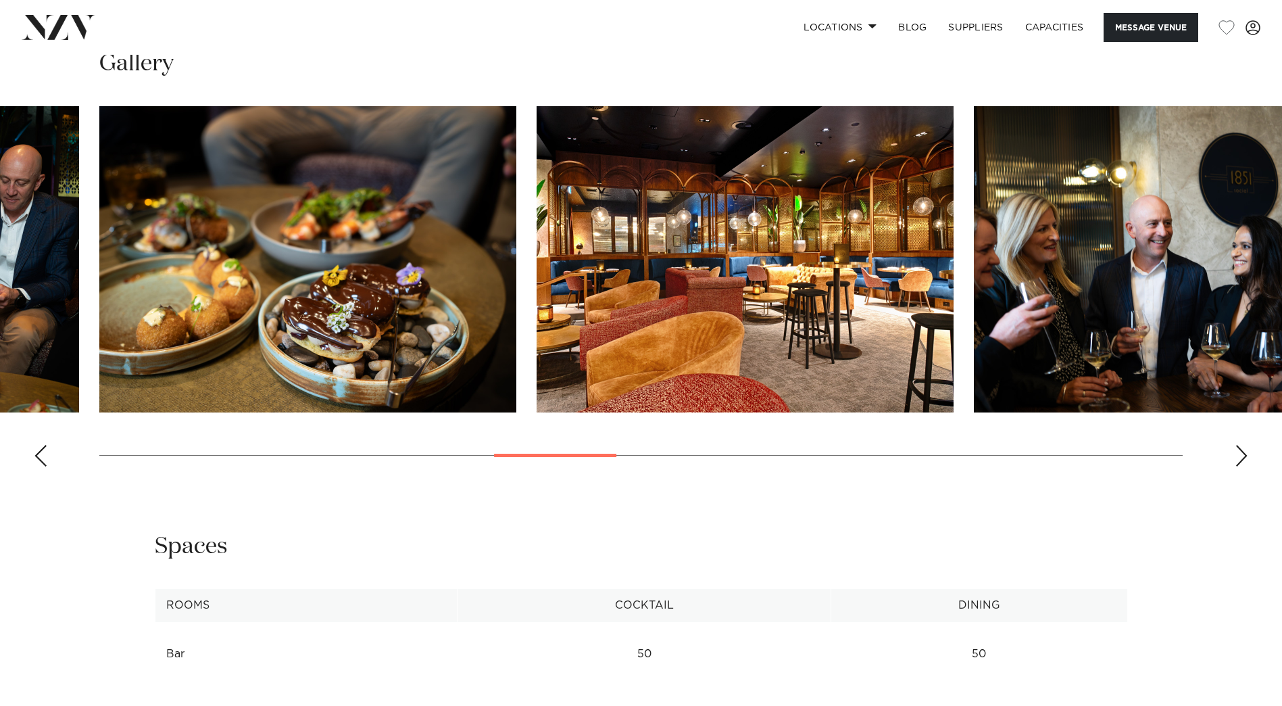
click at [1245, 460] on div "Next slide" at bounding box center [1242, 456] width 14 height 22
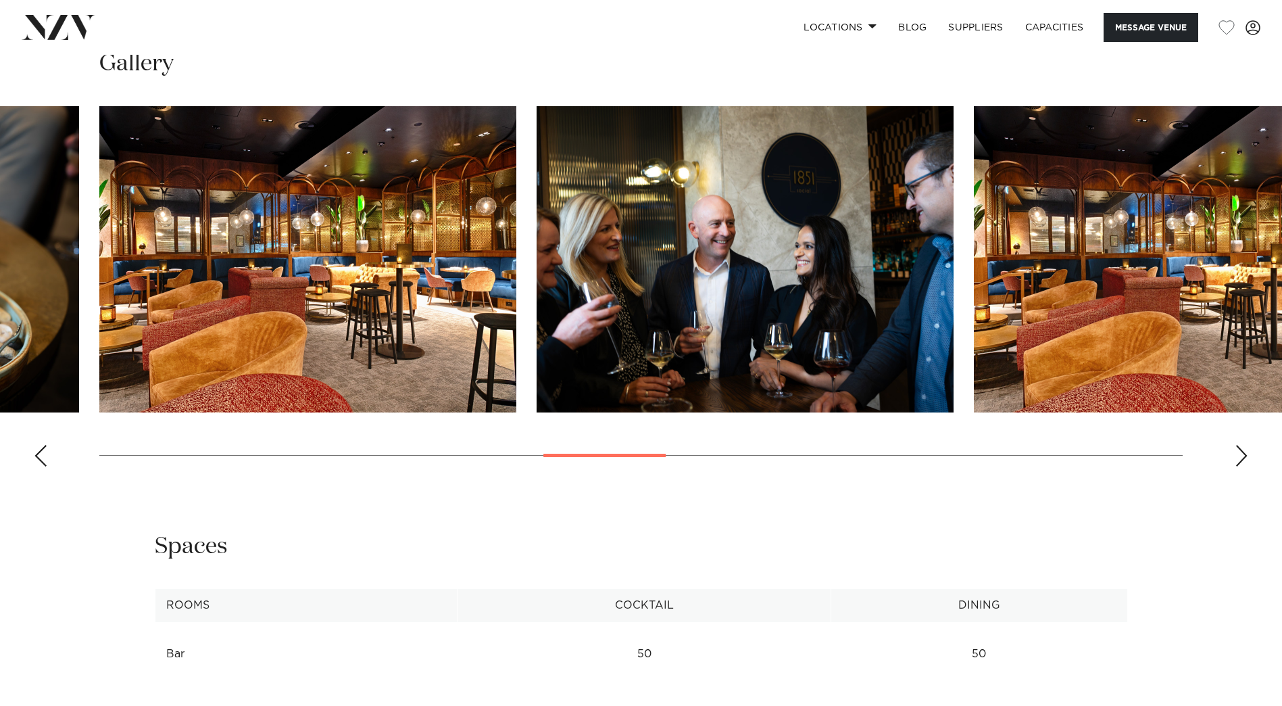
click at [1245, 460] on div "Next slide" at bounding box center [1242, 456] width 14 height 22
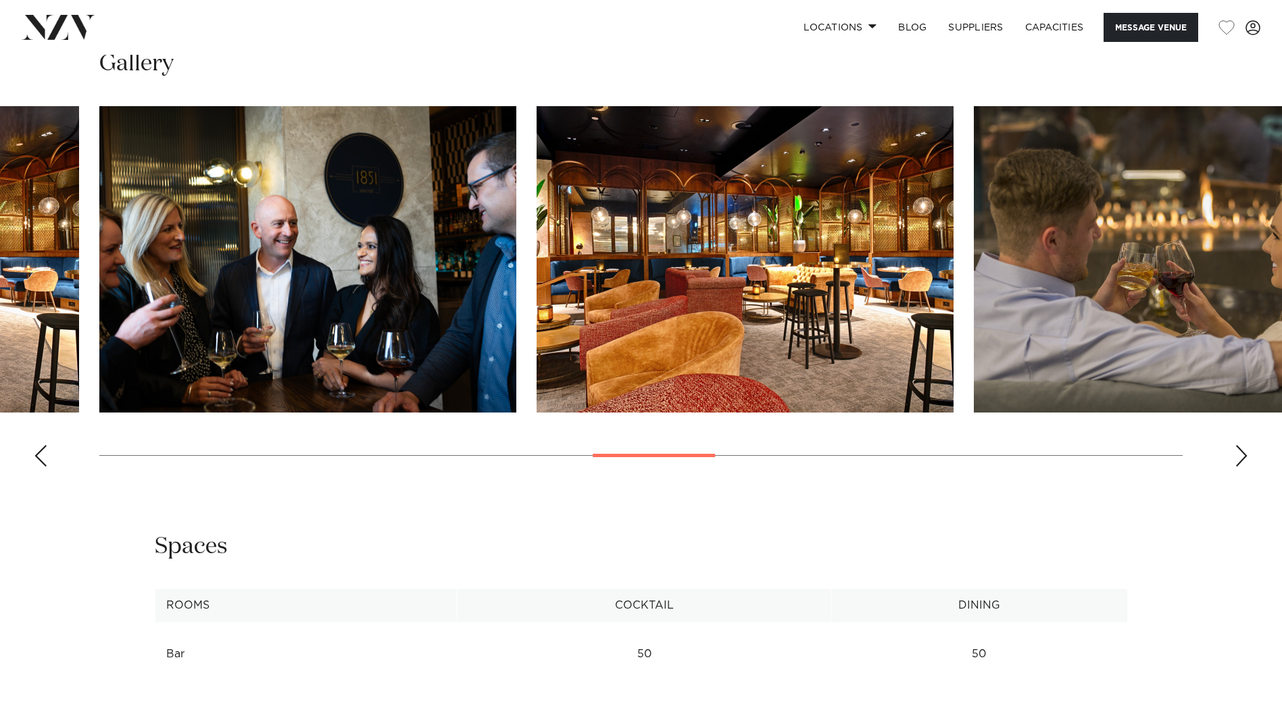
click at [1245, 460] on div "Next slide" at bounding box center [1242, 456] width 14 height 22
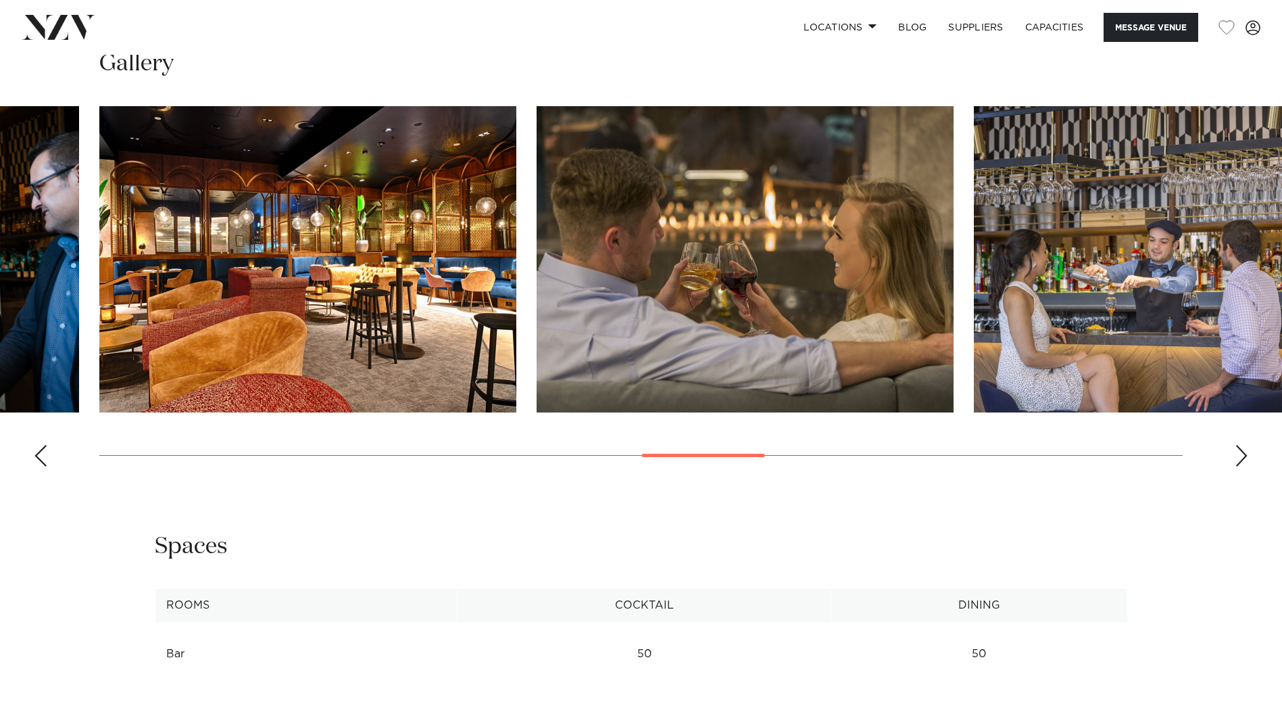
click at [1245, 460] on div "Next slide" at bounding box center [1242, 456] width 14 height 22
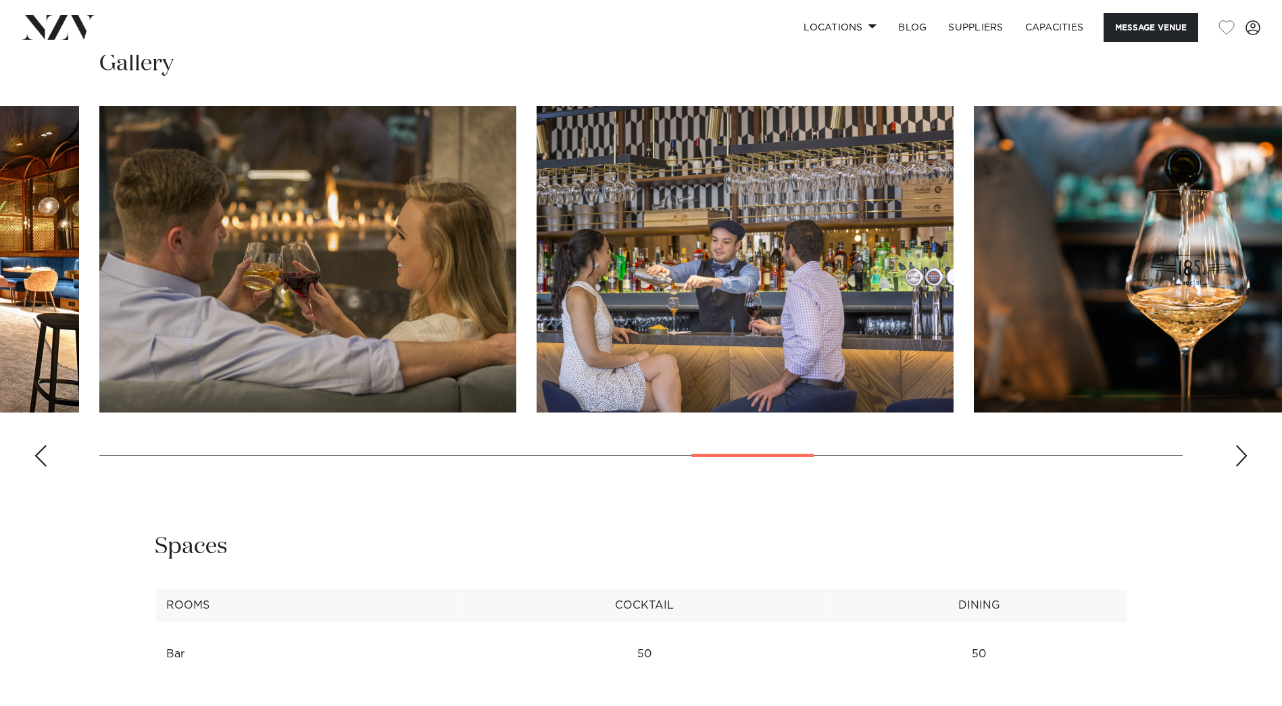
click at [1245, 460] on div "Next slide" at bounding box center [1242, 456] width 14 height 22
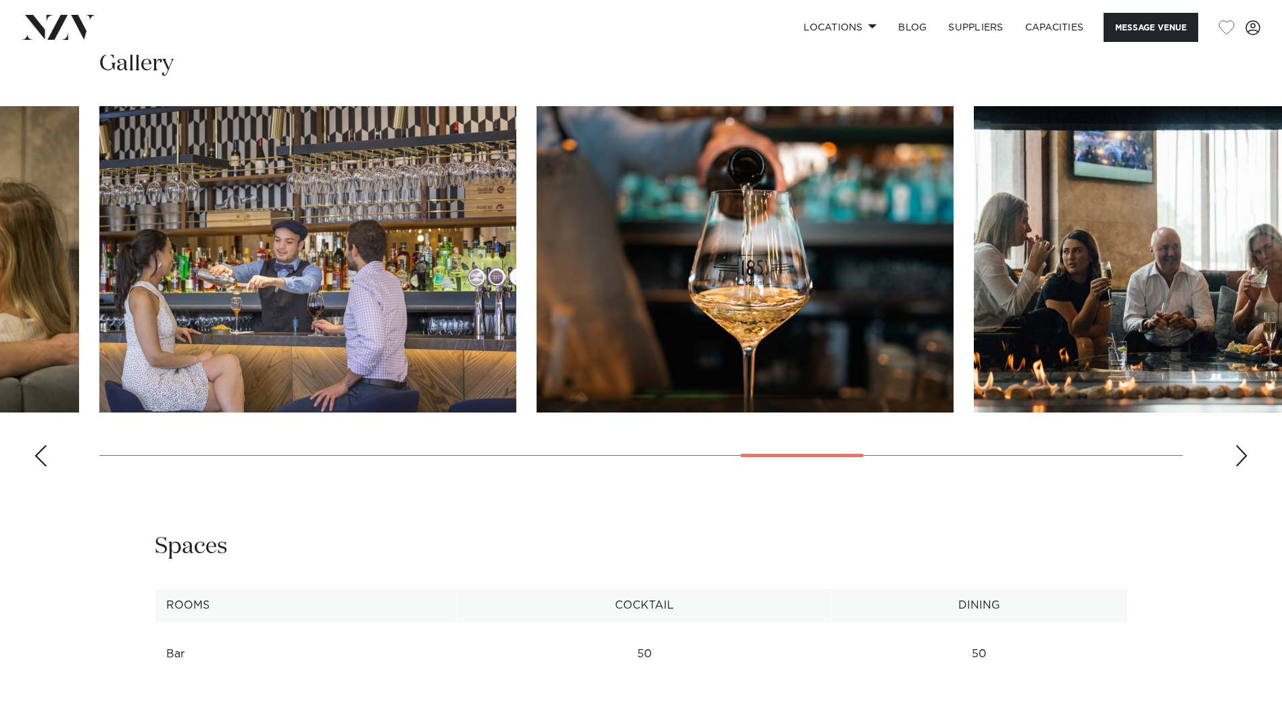
click at [1245, 460] on div "Next slide" at bounding box center [1242, 456] width 14 height 22
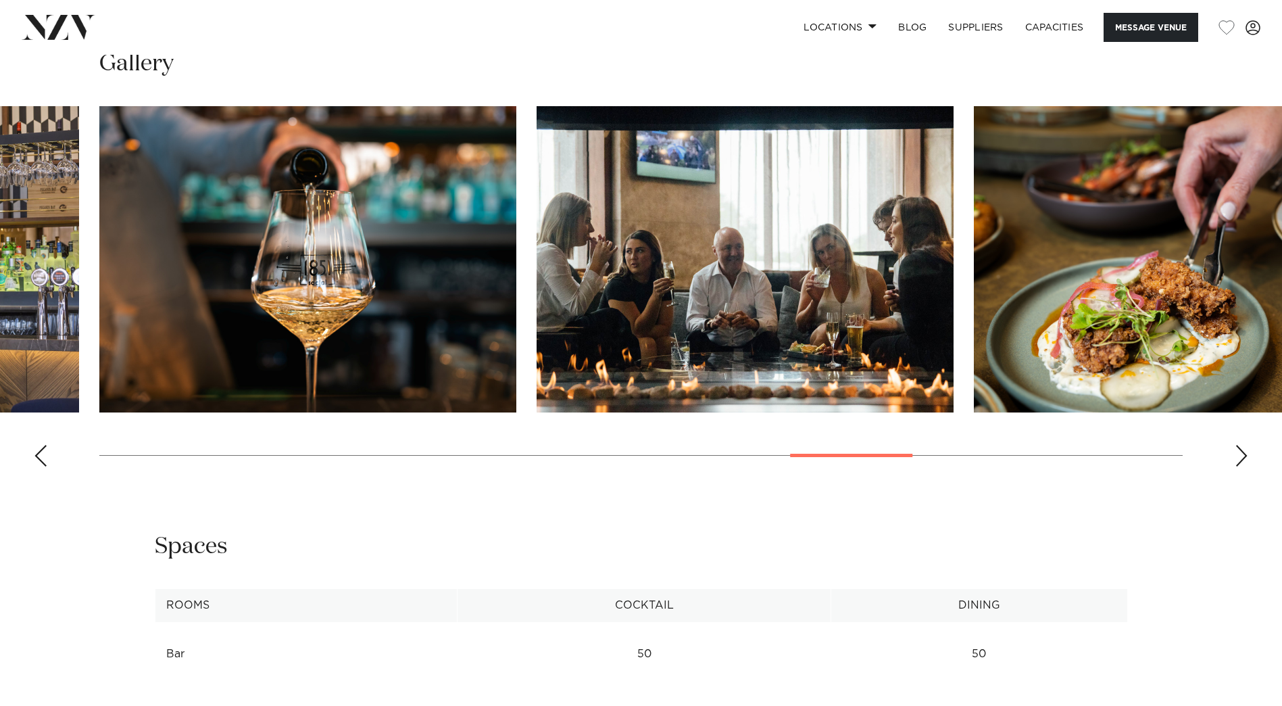
click at [1242, 454] on div "Next slide" at bounding box center [1242, 456] width 14 height 22
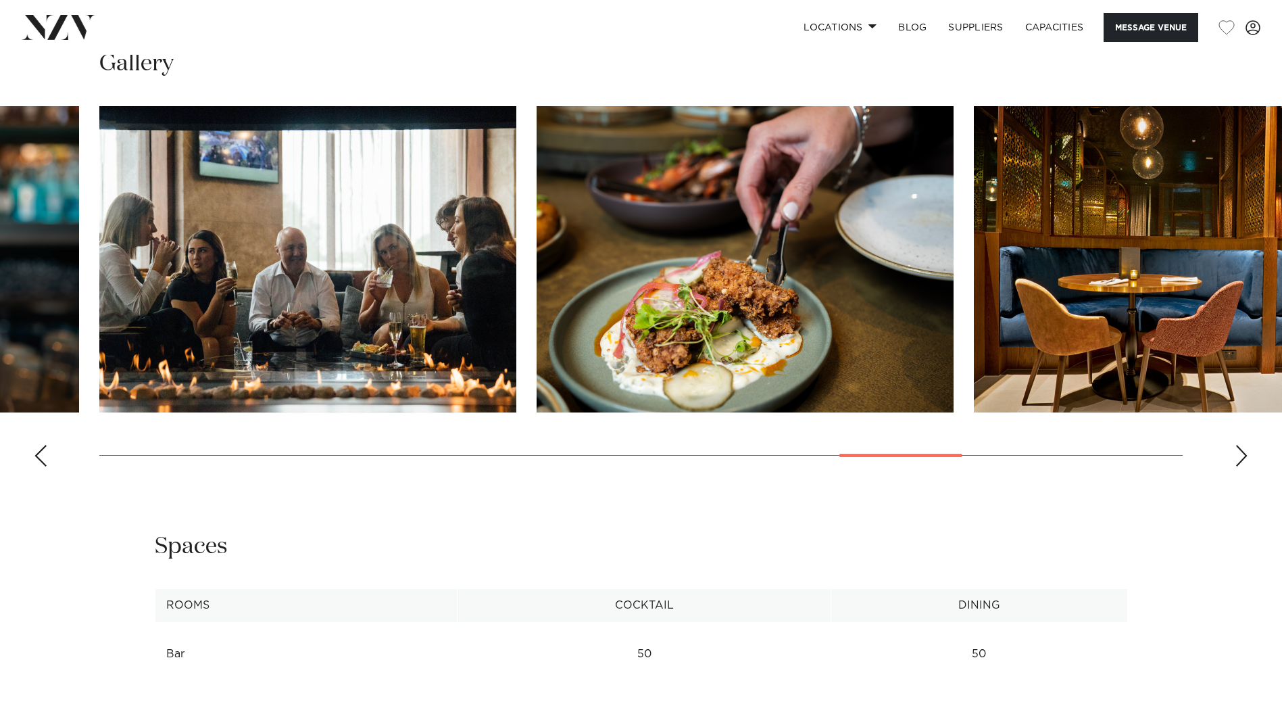
click at [1242, 458] on div "Next slide" at bounding box center [1242, 456] width 14 height 22
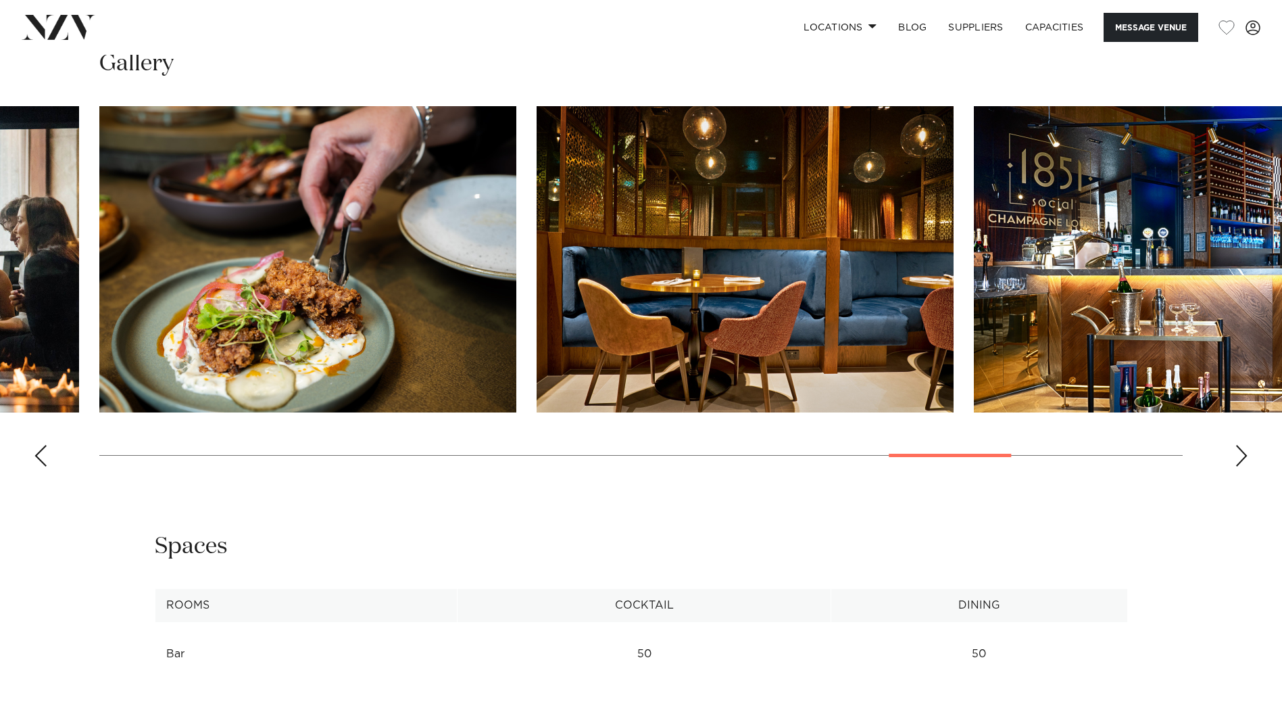
click at [1242, 458] on div "Next slide" at bounding box center [1242, 456] width 14 height 22
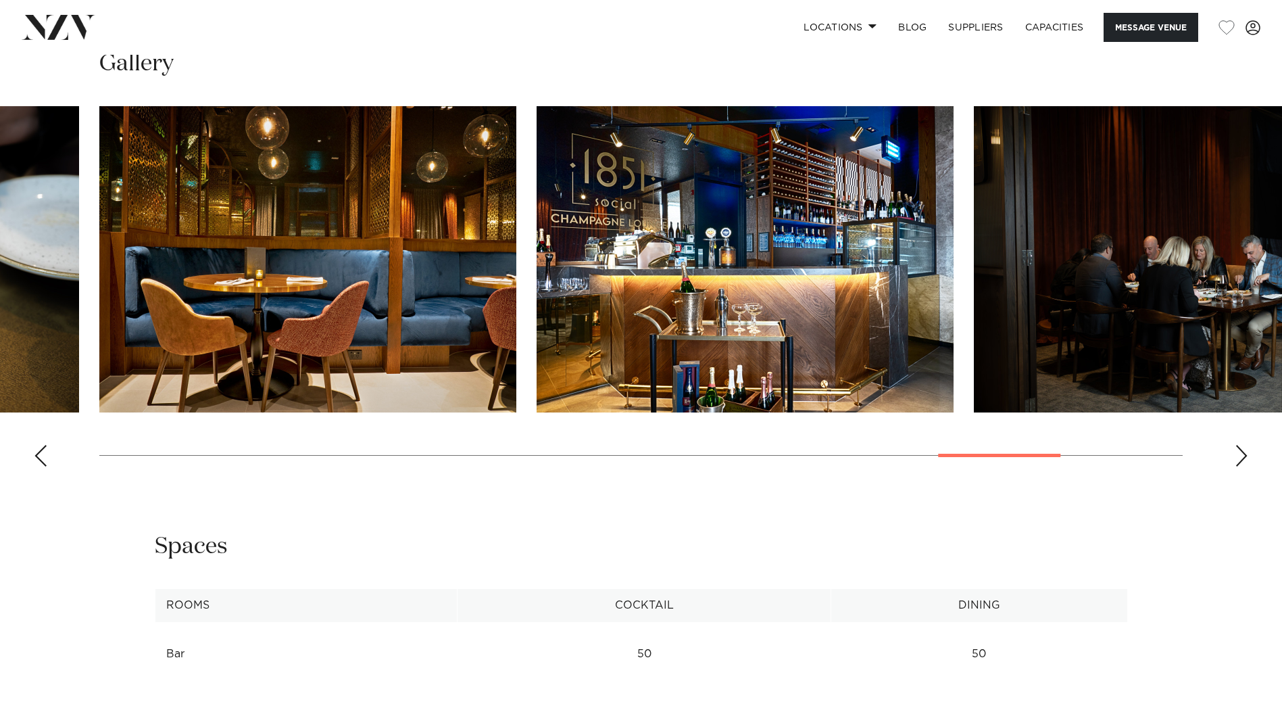
click at [1242, 458] on div "Next slide" at bounding box center [1242, 456] width 14 height 22
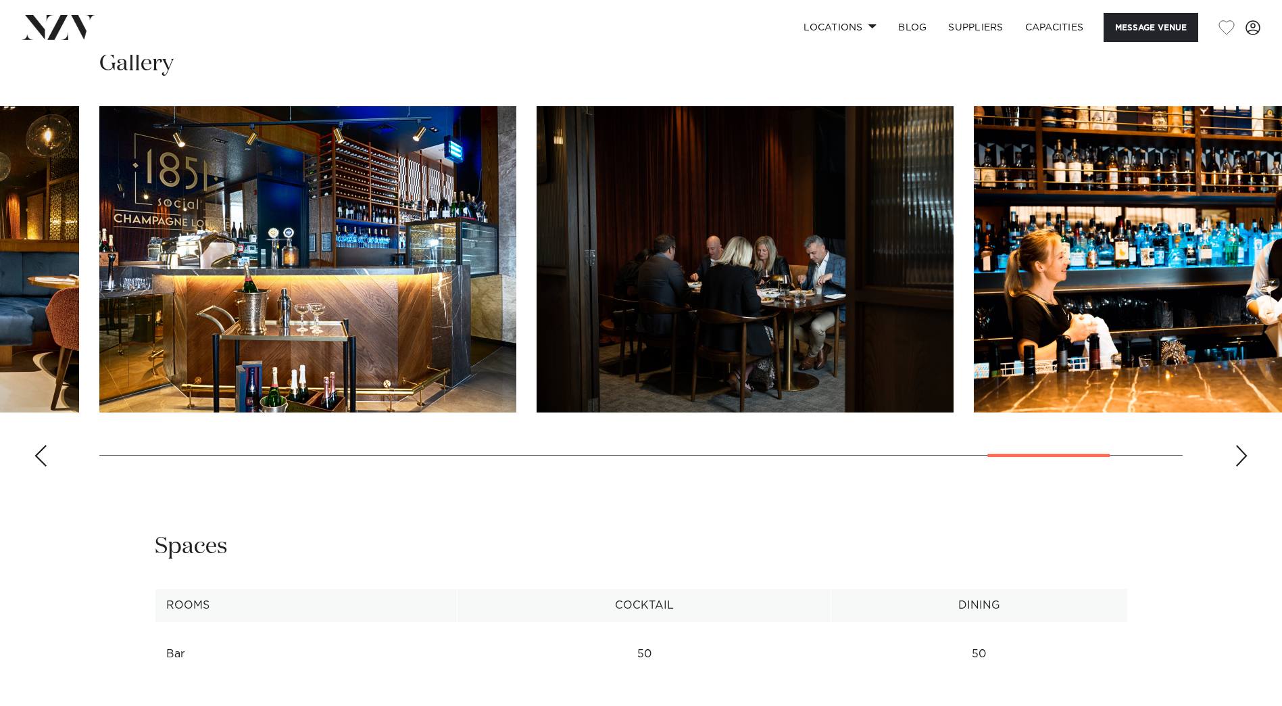
click at [1243, 458] on div "Next slide" at bounding box center [1242, 456] width 14 height 22
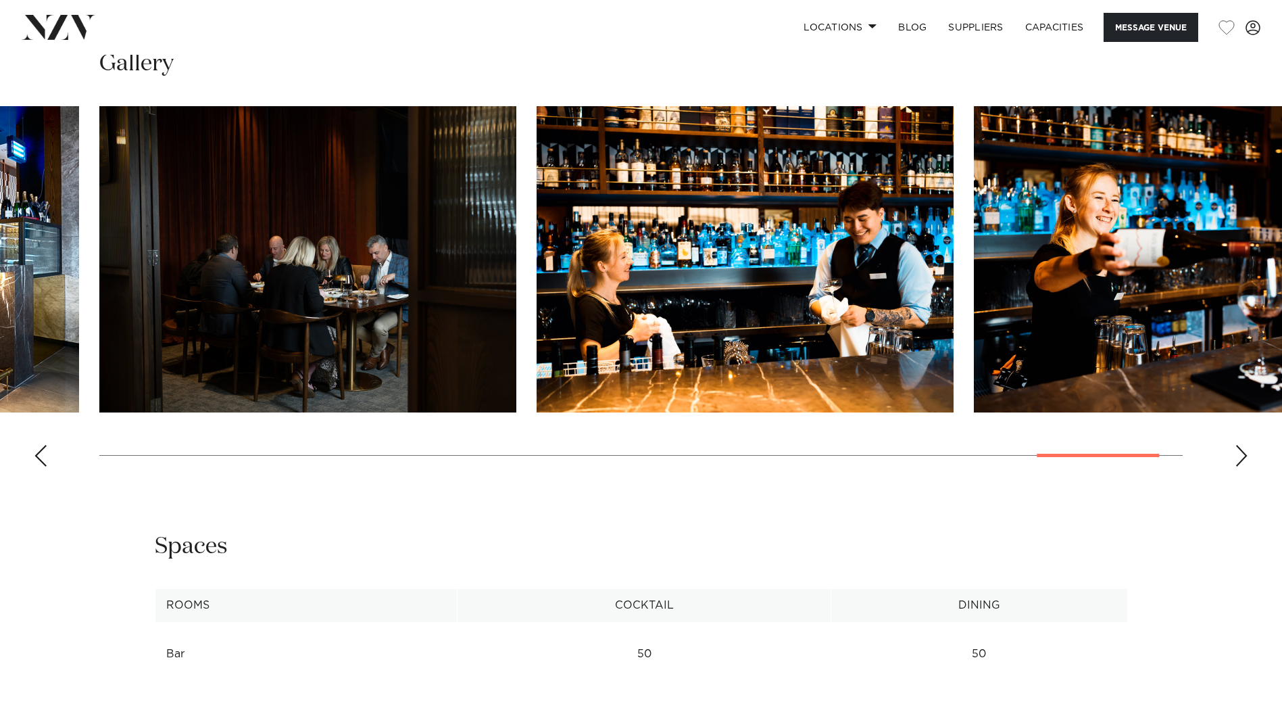
click at [1243, 458] on div "Next slide" at bounding box center [1242, 456] width 14 height 22
